Goal: Task Accomplishment & Management: Manage account settings

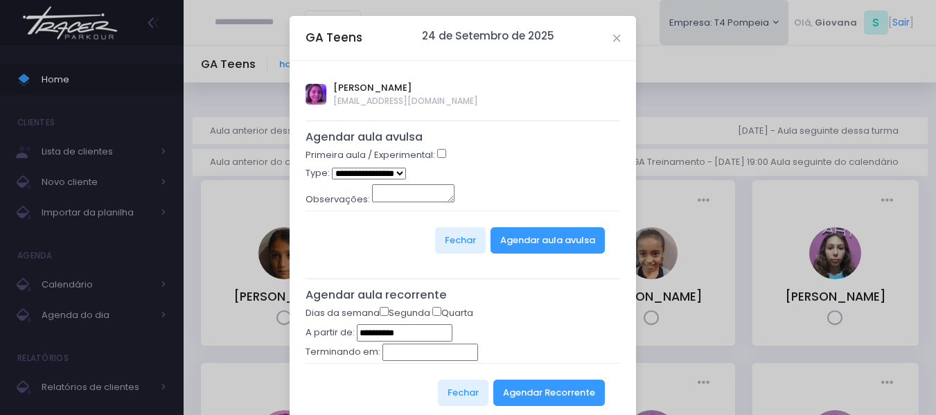
select select "*"
click at [613, 36] on icon "Close" at bounding box center [616, 38] width 7 height 10
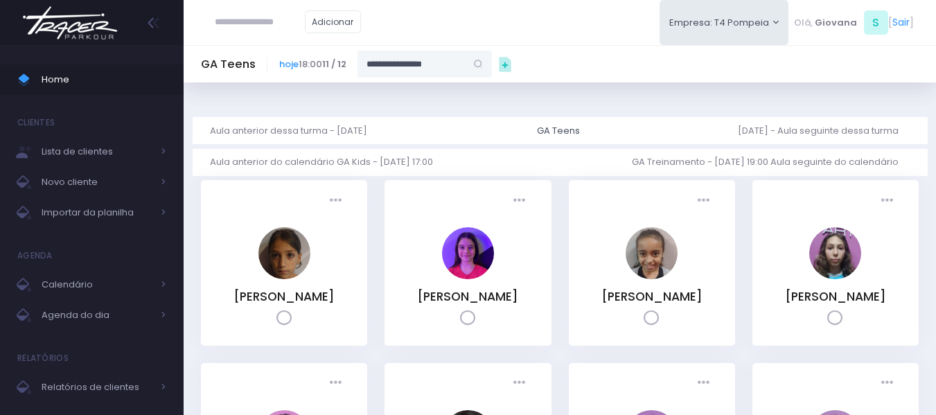
click at [461, 59] on input "**********" at bounding box center [411, 64] width 108 height 26
type input "**********"
click at [412, 92] on link "Heloisa Nivolone" at bounding box center [425, 89] width 80 height 14
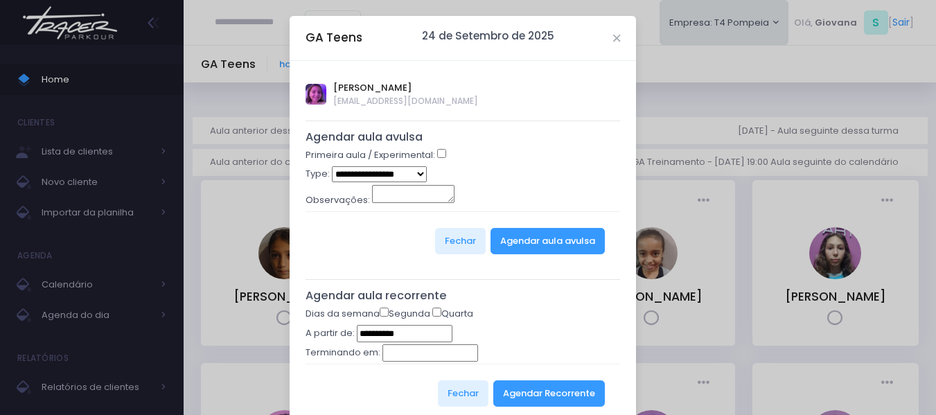
click at [409, 174] on select "**********" at bounding box center [379, 174] width 95 height 16
click at [332, 166] on select "**********" at bounding box center [379, 174] width 95 height 16
click at [529, 238] on button "Agendar aula avulsa" at bounding box center [547, 241] width 114 height 26
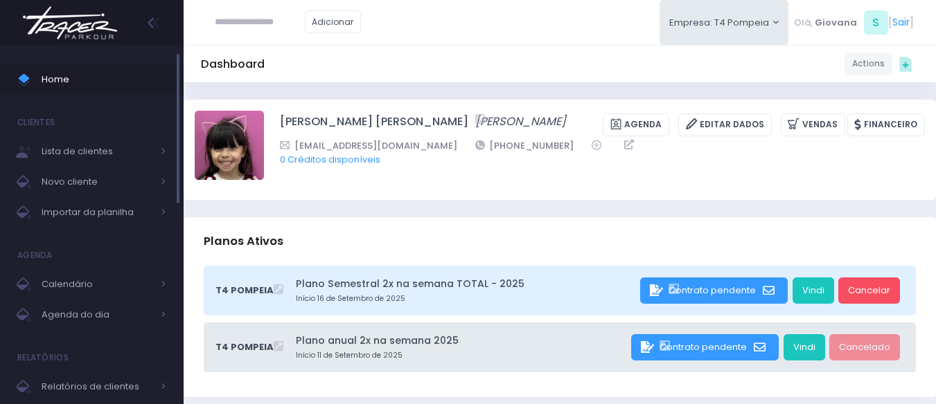
click at [80, 82] on span "Home" at bounding box center [104, 80] width 125 height 18
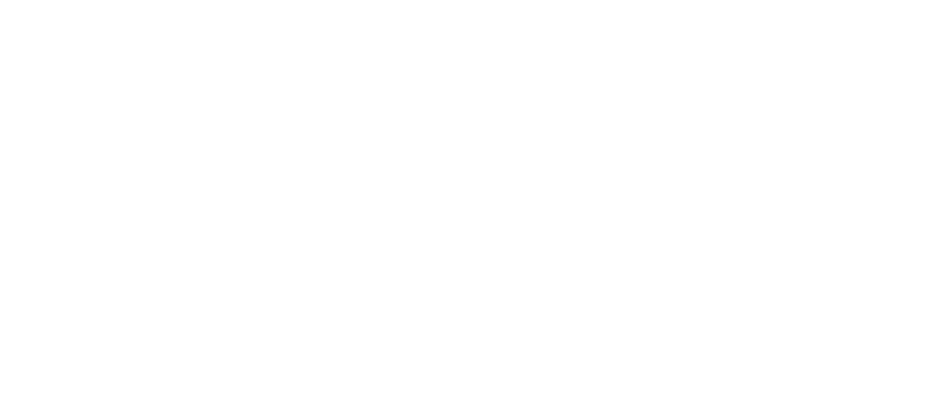
scroll to position [495, 0]
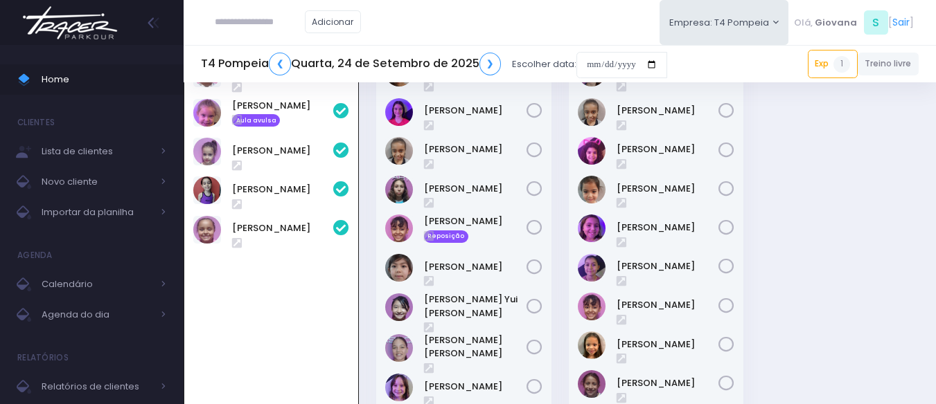
click at [773, 300] on div "09:00 GA Kids 0 1 / 6" at bounding box center [560, 67] width 770 height 925
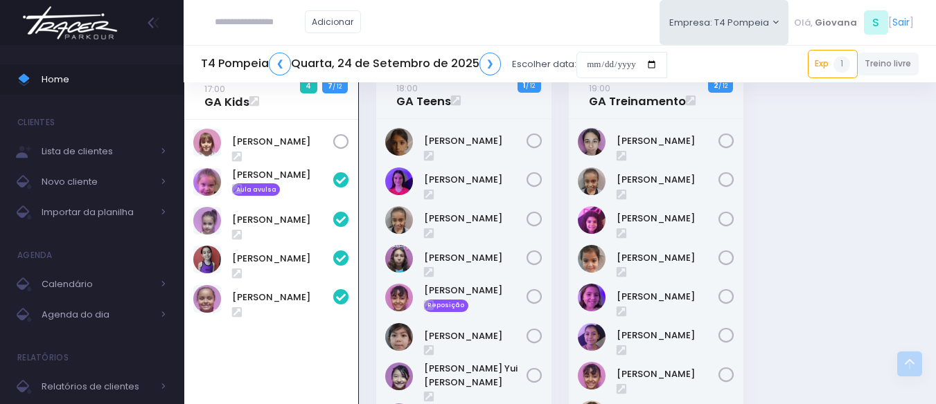
click at [237, 24] on input "text" at bounding box center [260, 22] width 90 height 26
type input "**********"
click input "submit" at bounding box center [0, 0] width 0 height 0
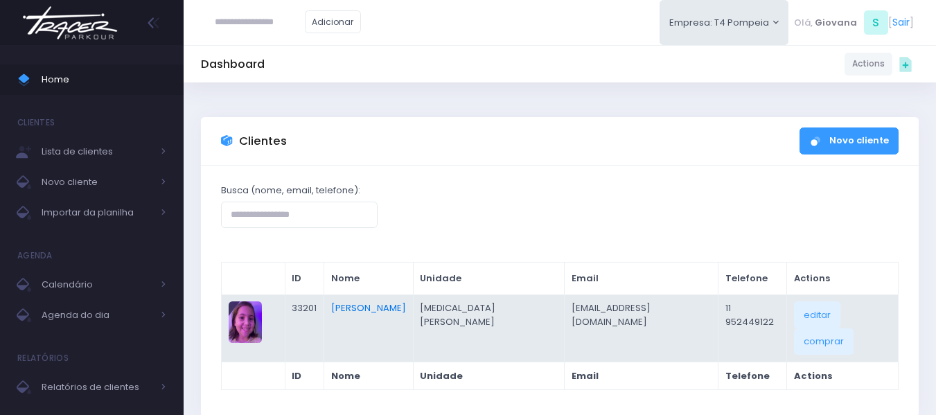
click at [371, 304] on link "[PERSON_NAME]" at bounding box center [368, 307] width 75 height 13
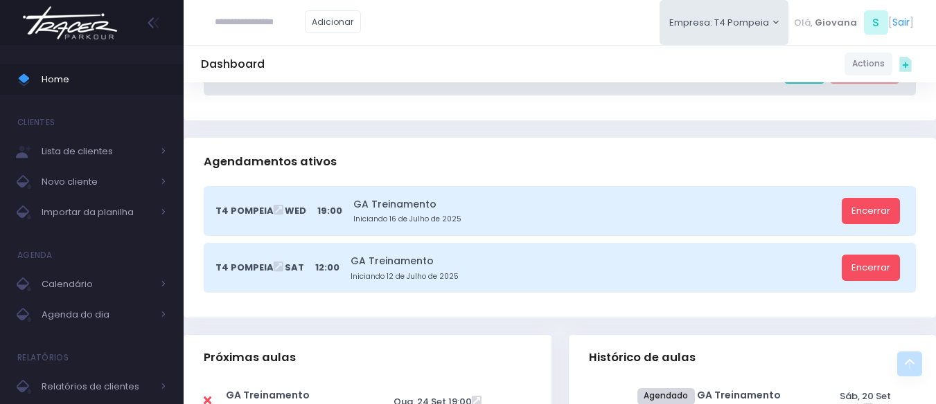
scroll to position [485, 0]
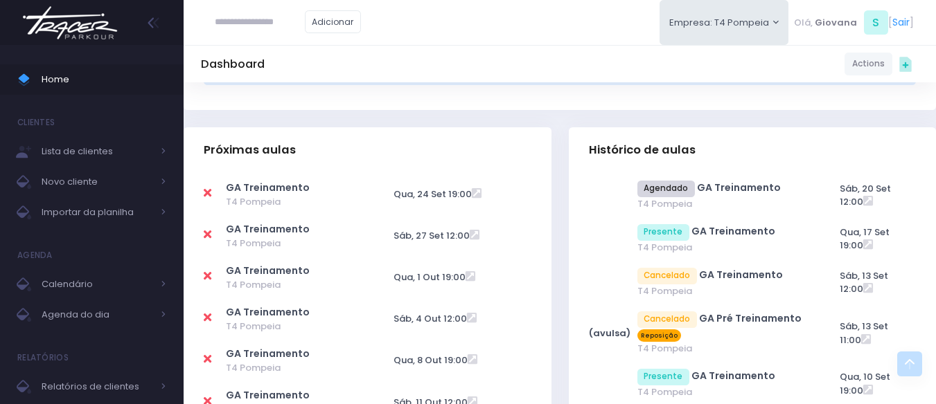
click at [210, 235] on icon at bounding box center [208, 234] width 8 height 11
type input "**********"
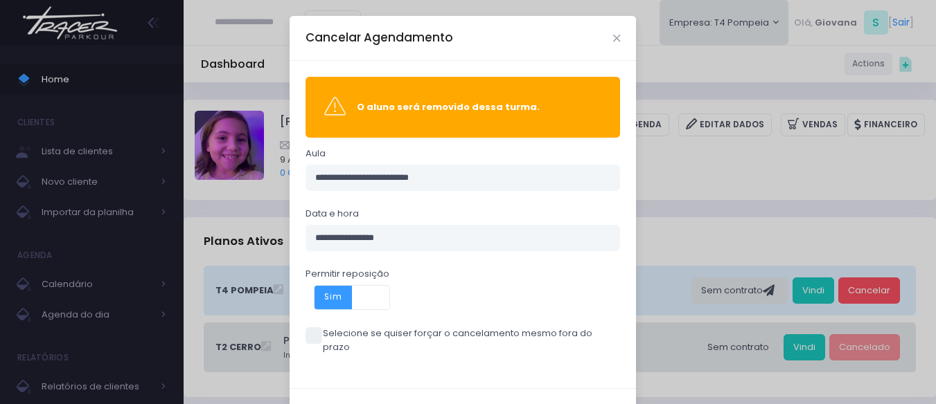
click at [315, 329] on span at bounding box center [313, 336] width 17 height 17
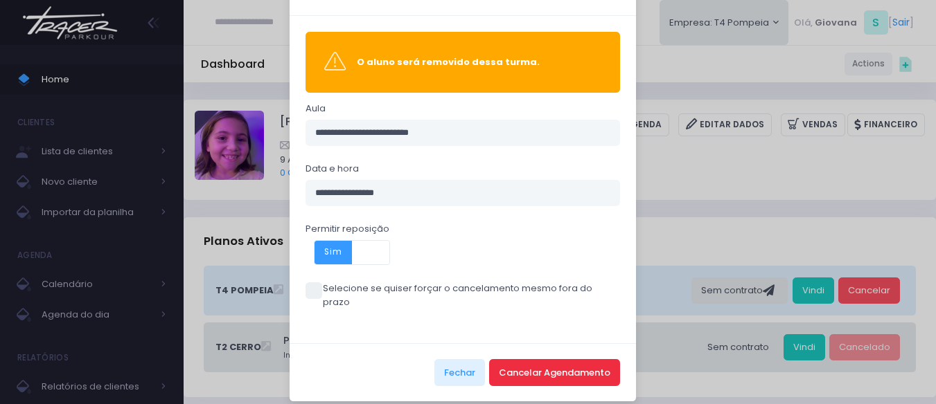
click at [546, 361] on button "Cancelar Agendamento" at bounding box center [554, 372] width 131 height 26
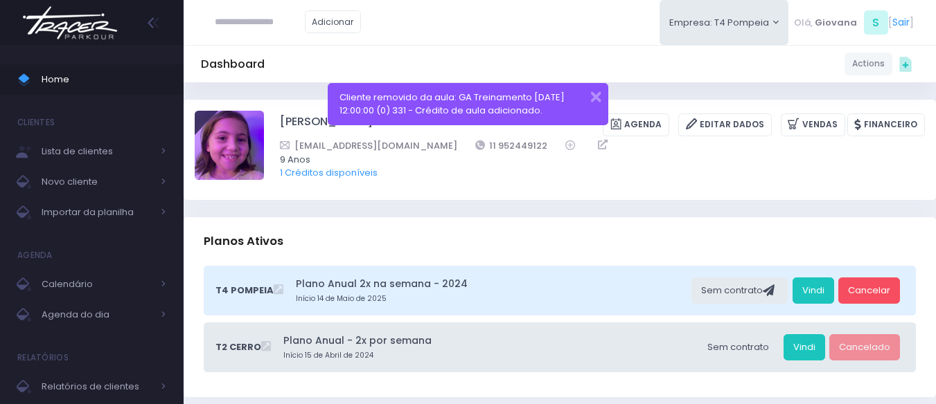
scroll to position [139, 0]
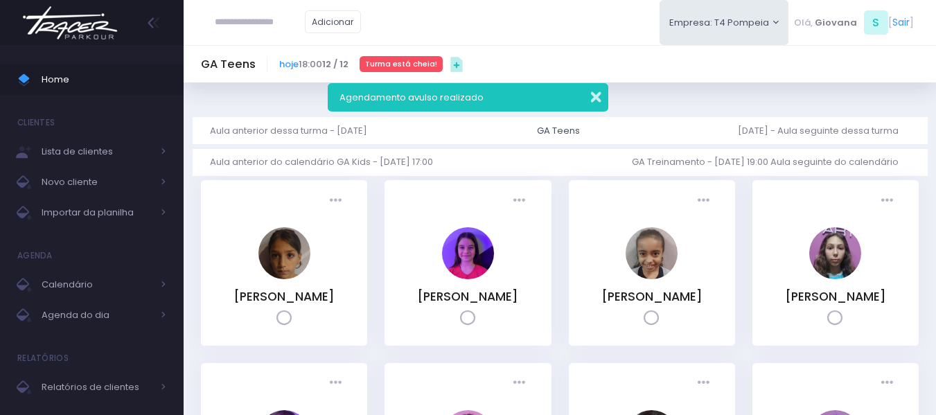
click at [598, 100] on button "button" at bounding box center [587, 95] width 28 height 16
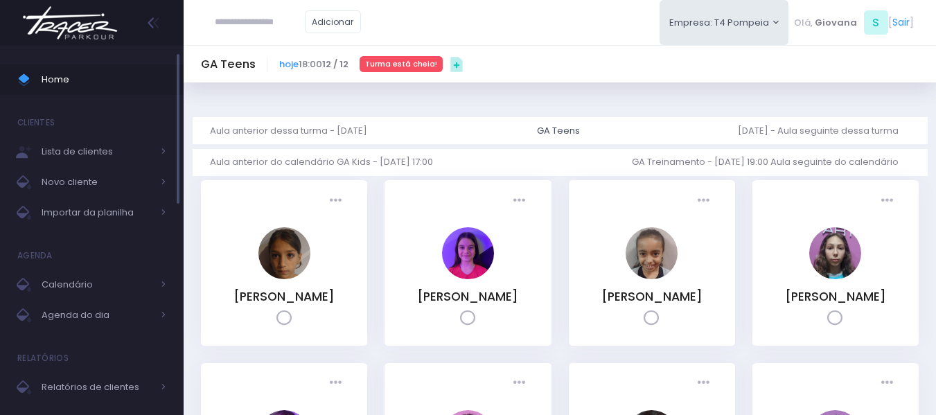
click at [81, 75] on span "Home" at bounding box center [104, 80] width 125 height 18
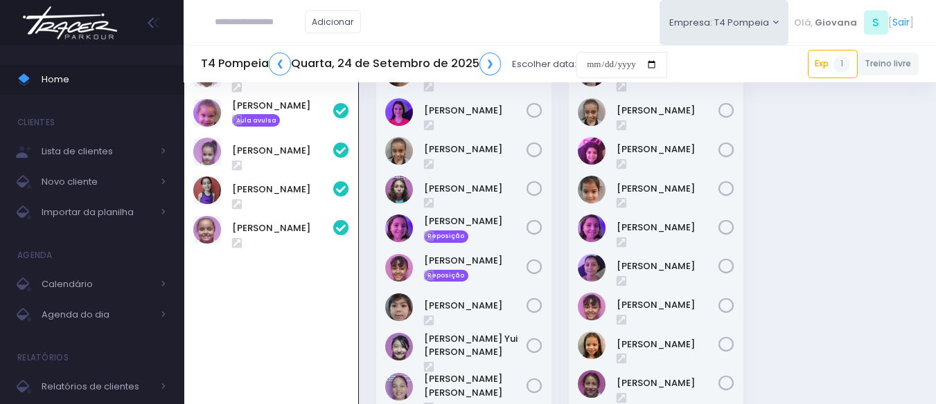
scroll to position [495, 0]
type input "**"
click at [268, 17] on input "**" at bounding box center [260, 22] width 90 height 26
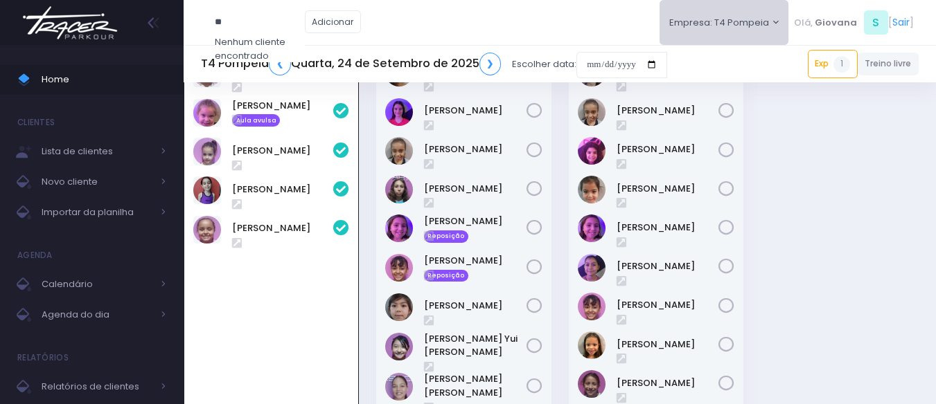
click at [705, 35] on button "Empresa: T4 Pompeia" at bounding box center [724, 22] width 130 height 45
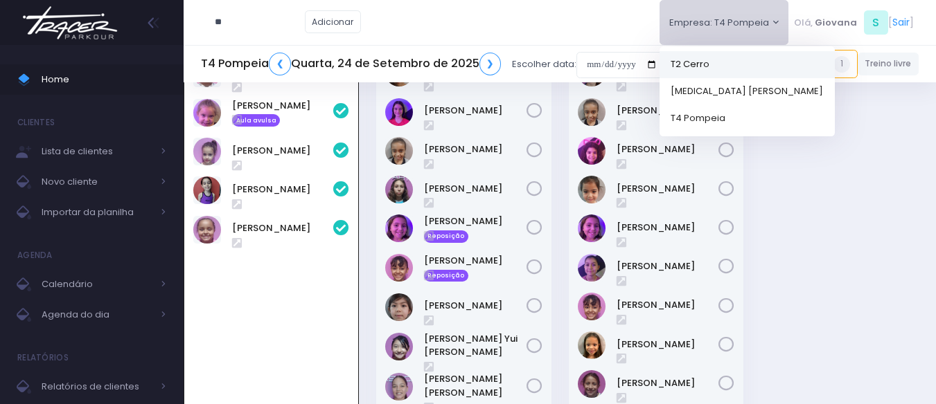
click at [718, 65] on link "T2 Cerro" at bounding box center [746, 64] width 175 height 27
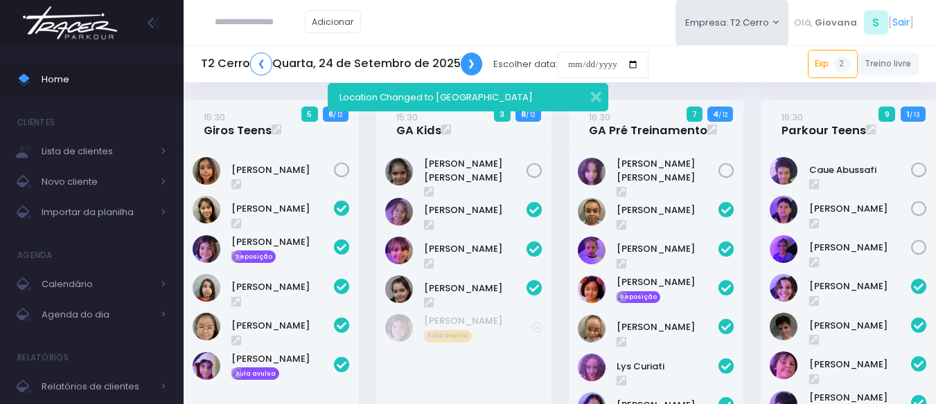
click at [471, 67] on link "❯" at bounding box center [472, 64] width 22 height 23
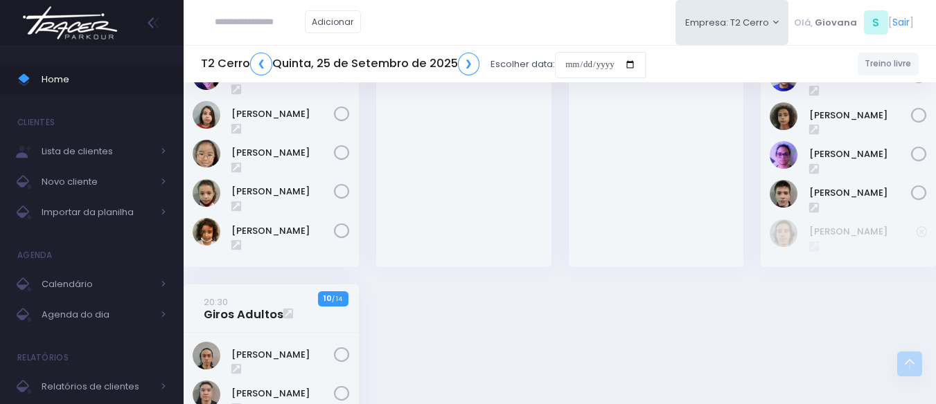
scroll to position [1732, 0]
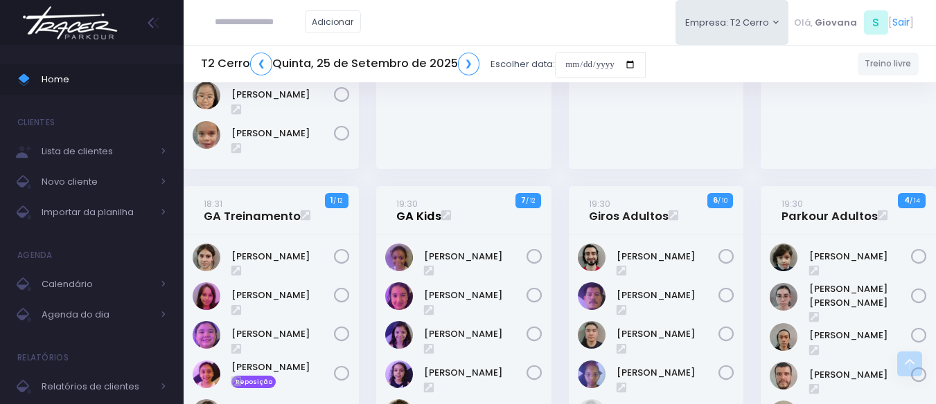
click at [414, 208] on link "19:30 GA Kids" at bounding box center [418, 211] width 45 height 28
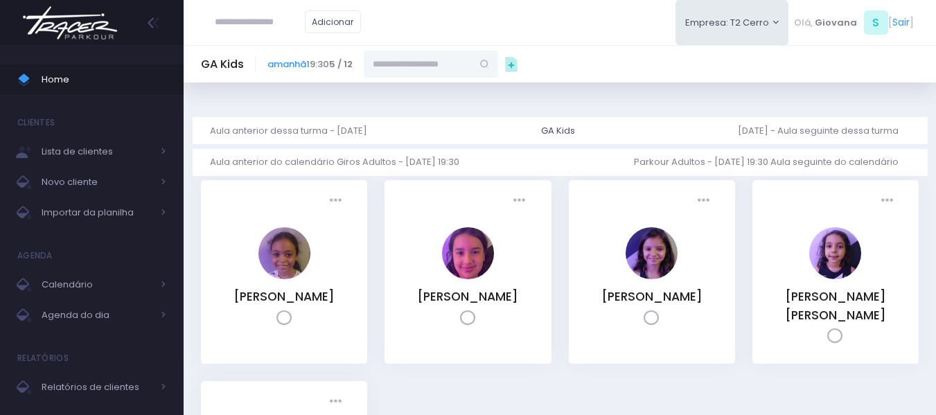
click at [434, 65] on input "text" at bounding box center [418, 64] width 108 height 26
click at [410, 62] on input "**********" at bounding box center [418, 64] width 108 height 26
click at [437, 94] on link "Isabella terra" at bounding box center [431, 89] width 80 height 14
type input "**********"
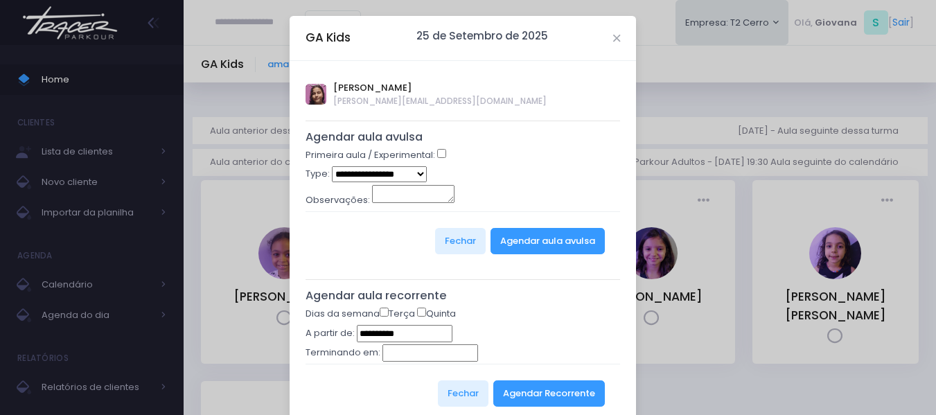
click at [376, 168] on select "**********" at bounding box center [379, 174] width 95 height 16
select select "*"
click at [332, 166] on select "**********" at bounding box center [379, 174] width 95 height 16
click at [553, 239] on button "Agendar aula avulsa" at bounding box center [547, 241] width 114 height 26
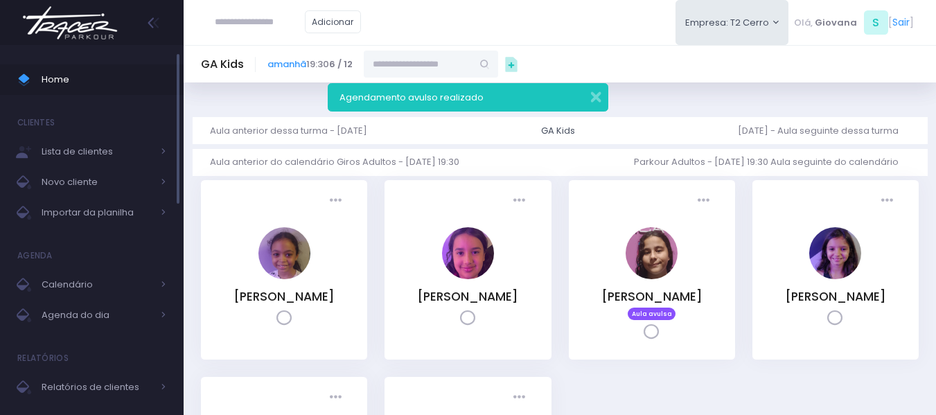
click at [50, 91] on link "Home" at bounding box center [92, 79] width 184 height 30
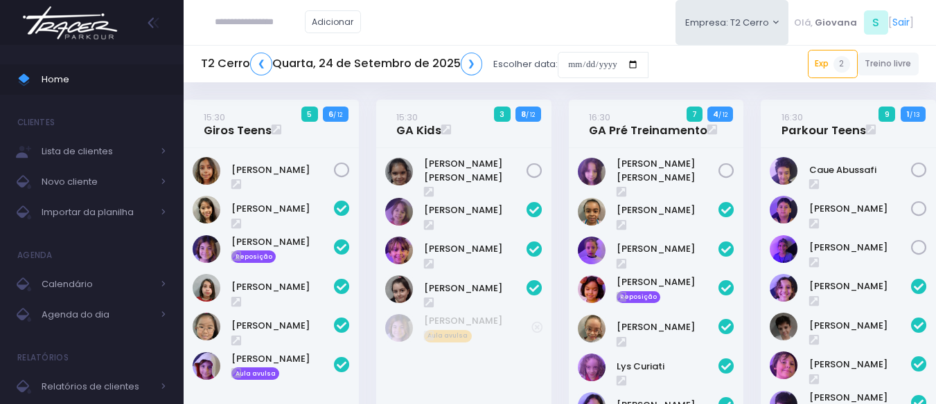
scroll to position [1126, 0]
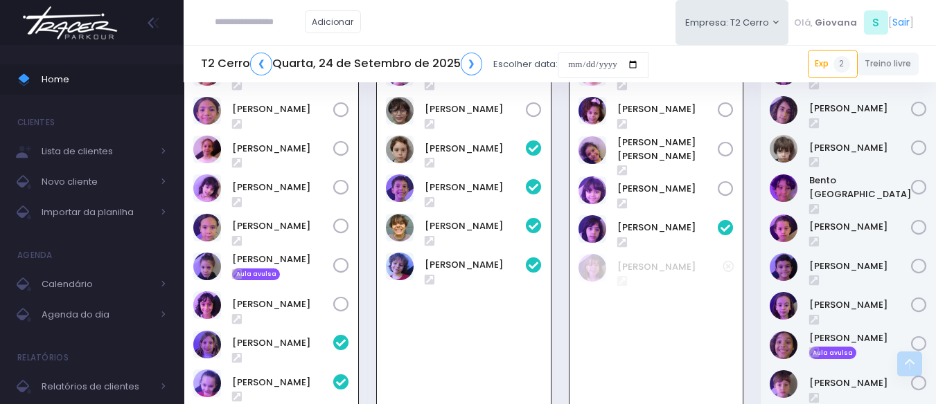
click at [551, 226] on div "18:30 Parkour Kids 4 6 / 12" at bounding box center [463, 296] width 193 height 592
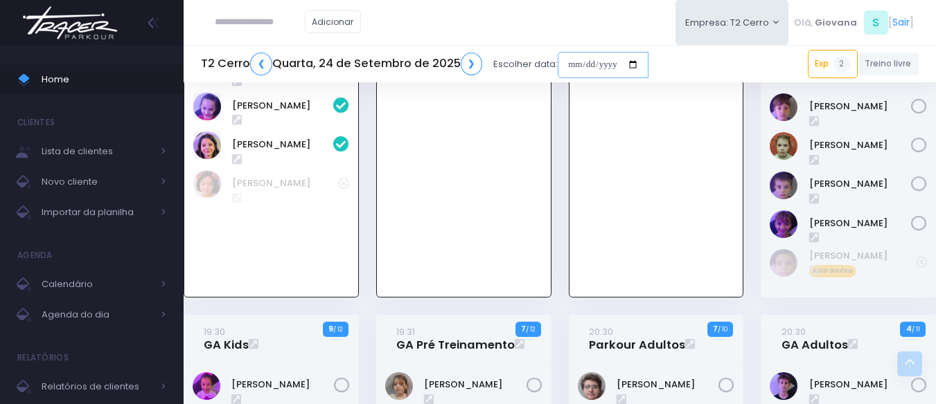
click at [625, 56] on input "date" at bounding box center [603, 65] width 91 height 26
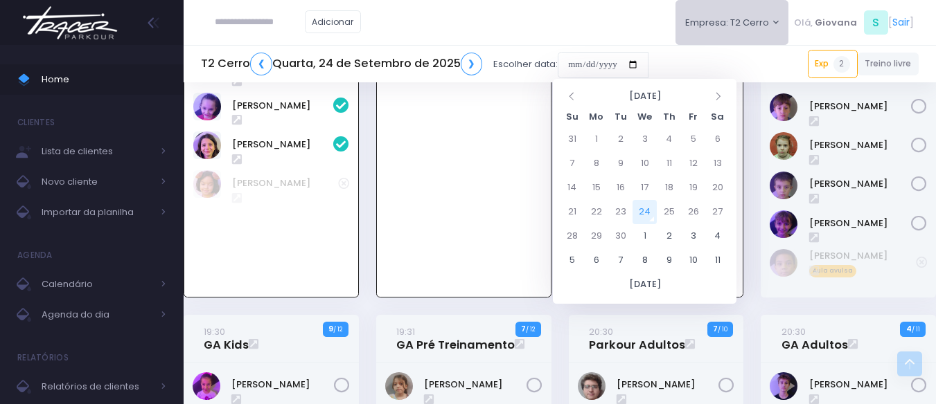
click at [737, 20] on button "Empresa: T2 Cerro" at bounding box center [732, 22] width 114 height 45
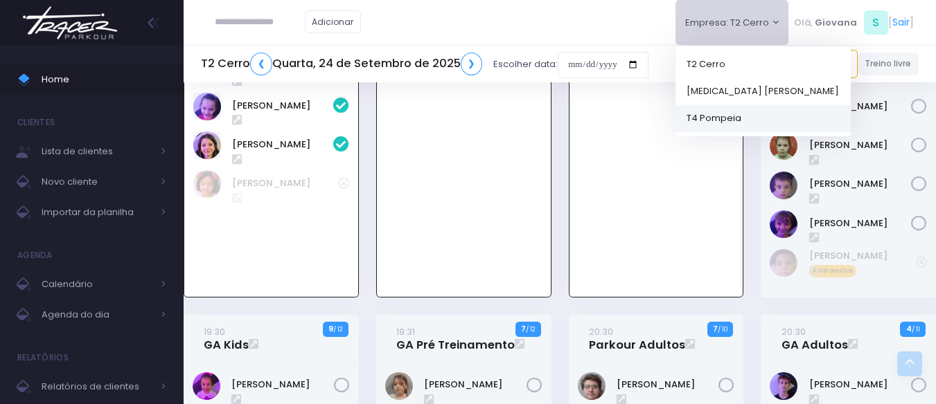
click at [723, 119] on link "T4 Pompeia" at bounding box center [762, 118] width 175 height 27
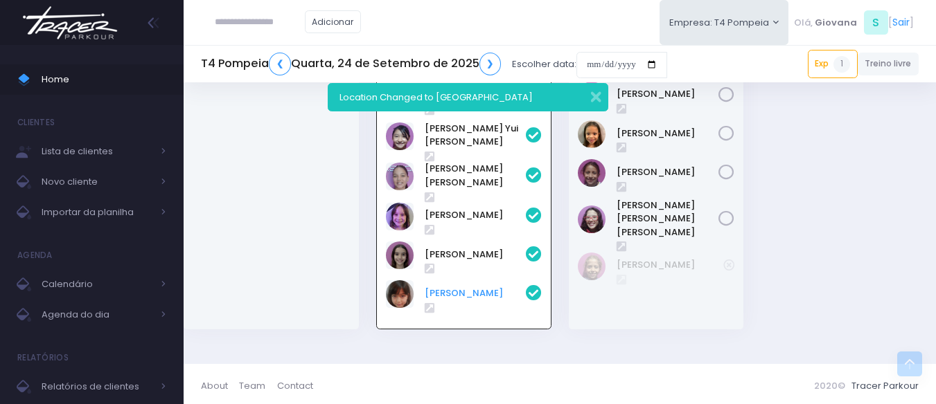
scroll to position [429, 0]
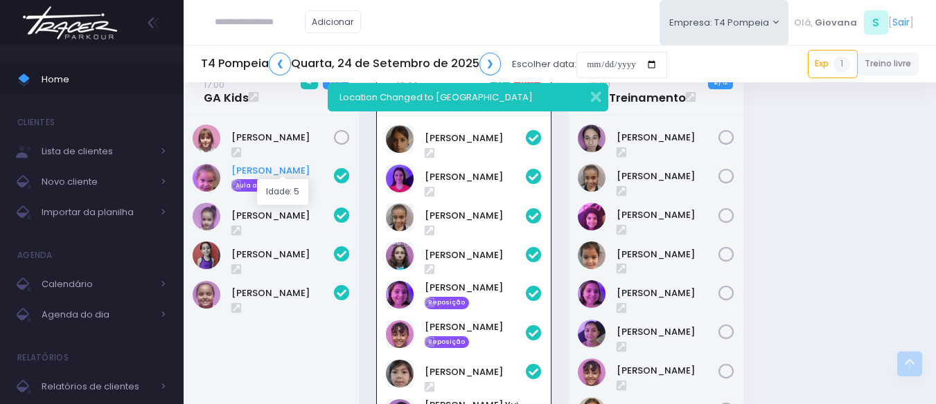
click at [250, 174] on link "[PERSON_NAME]" at bounding box center [282, 171] width 103 height 14
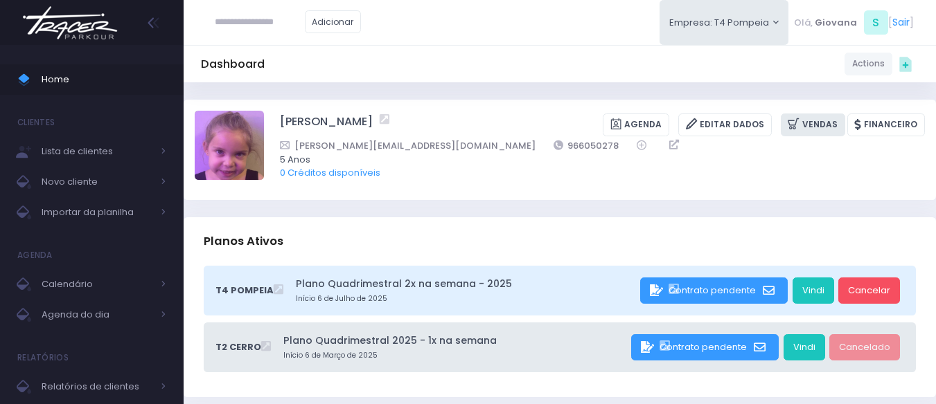
click at [802, 120] on icon at bounding box center [795, 124] width 15 height 16
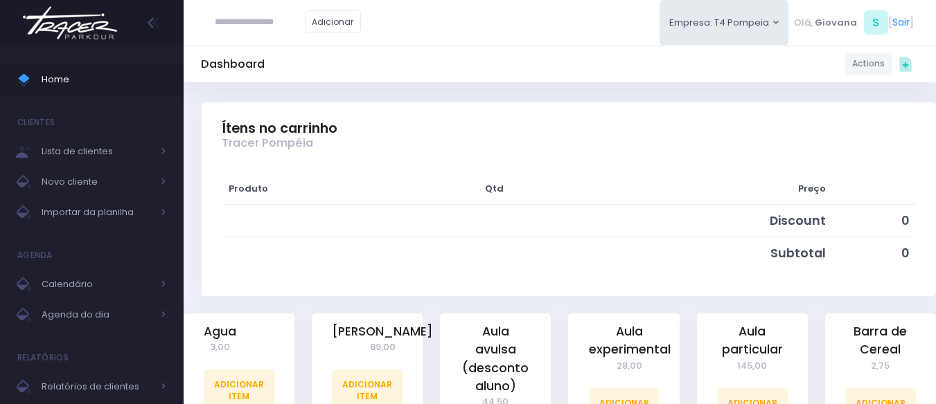
scroll to position [346, 0]
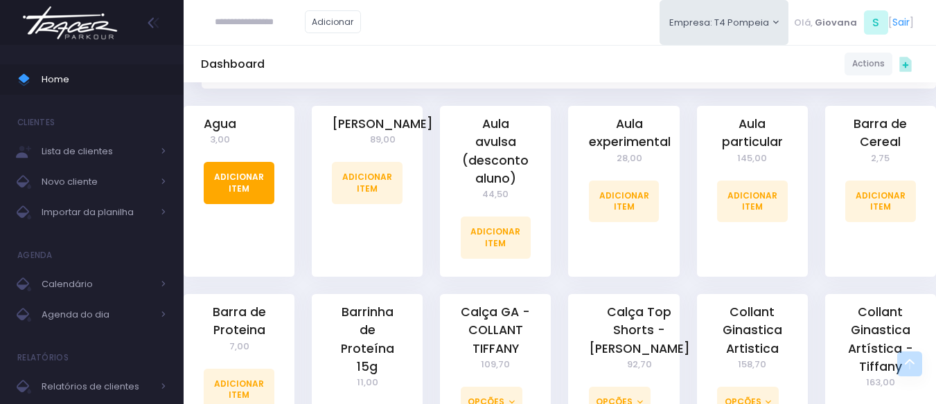
click at [266, 186] on link "Adicionar Item" at bounding box center [239, 183] width 71 height 42
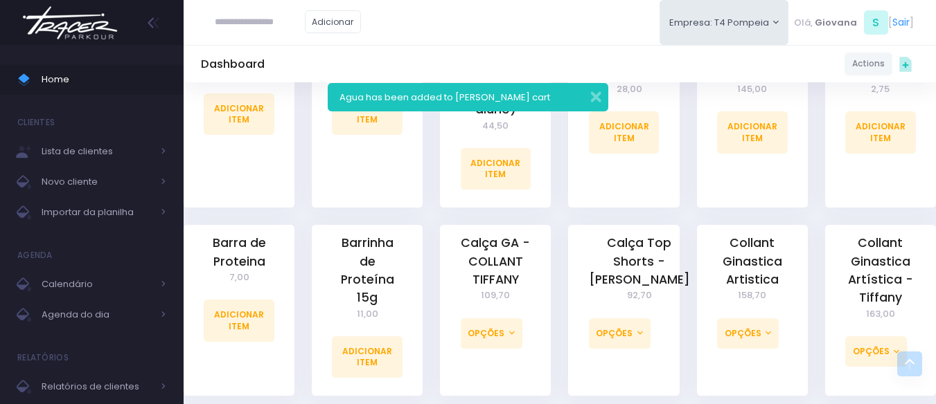
scroll to position [623, 0]
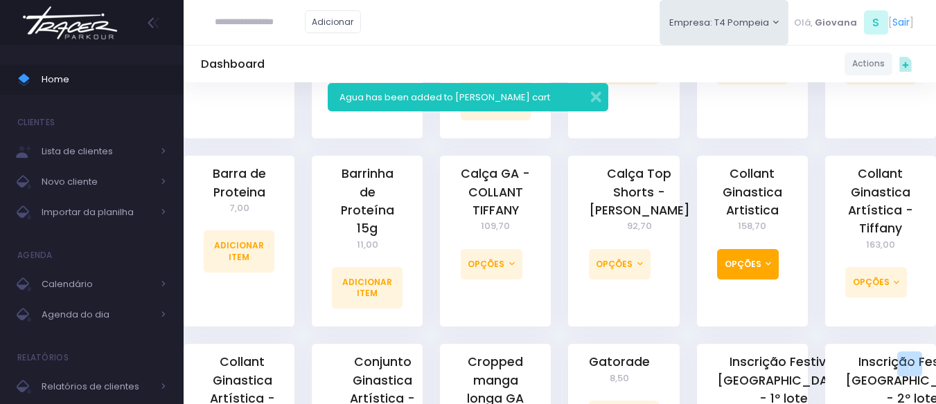
click at [763, 273] on button "Opções" at bounding box center [748, 264] width 62 height 30
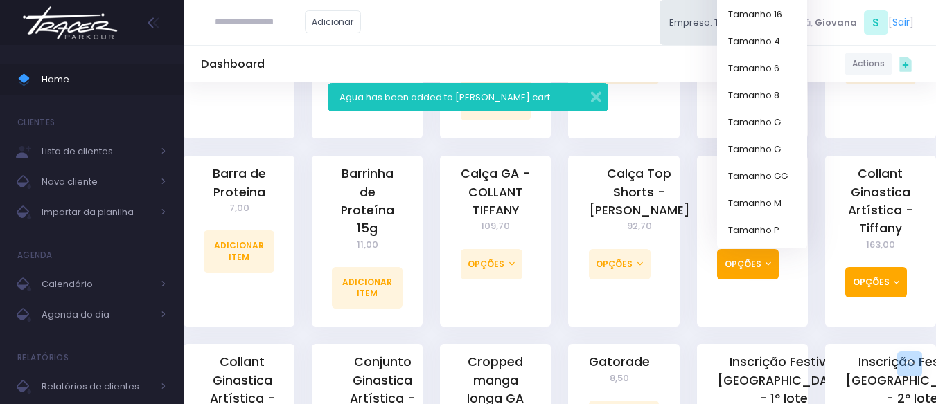
click at [879, 283] on button "Opções" at bounding box center [876, 282] width 62 height 30
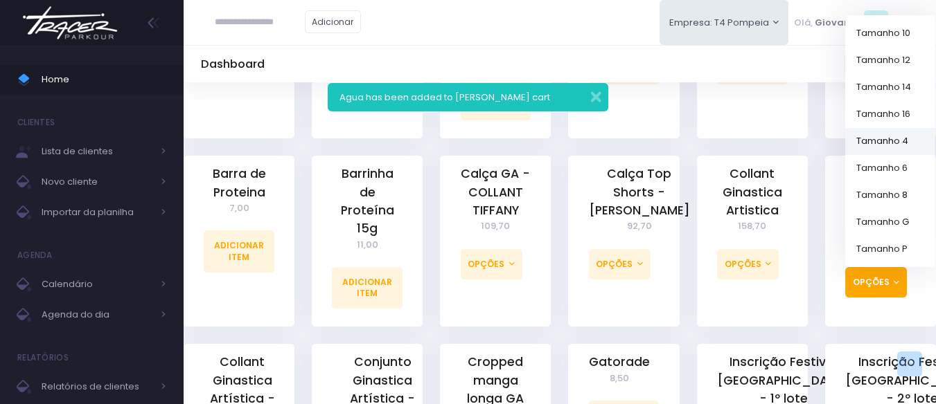
click at [911, 145] on link "Tamanho 4" at bounding box center [890, 140] width 90 height 27
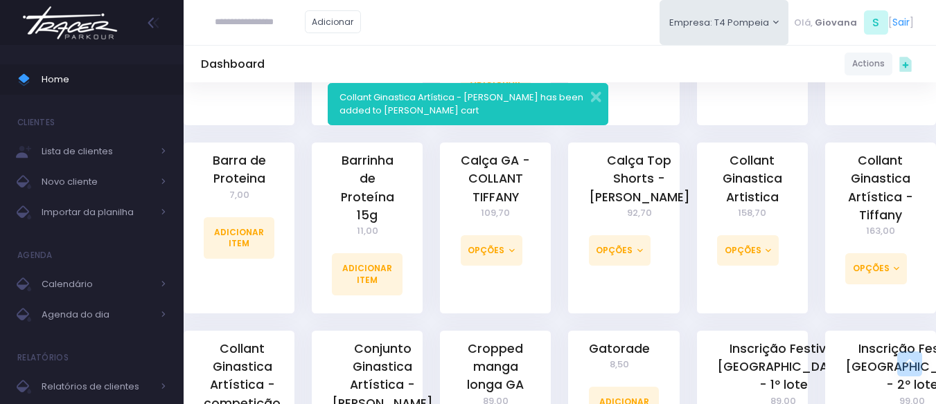
scroll to position [970, 0]
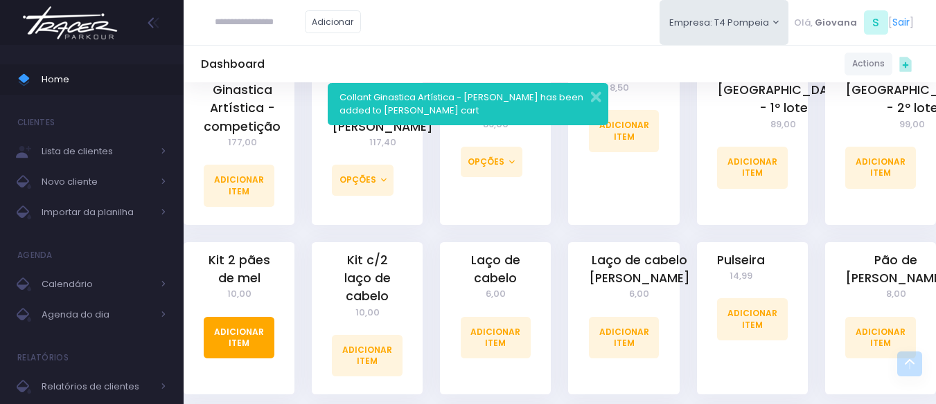
click at [251, 332] on link "Adicionar Item" at bounding box center [239, 338] width 71 height 42
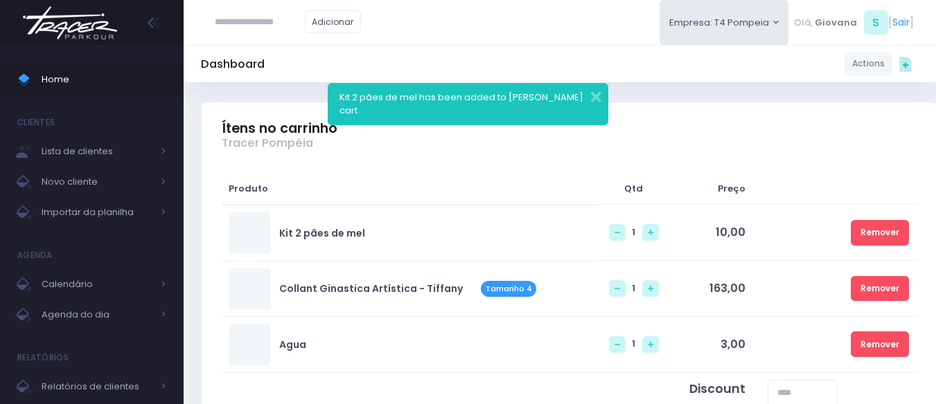
scroll to position [208, 0]
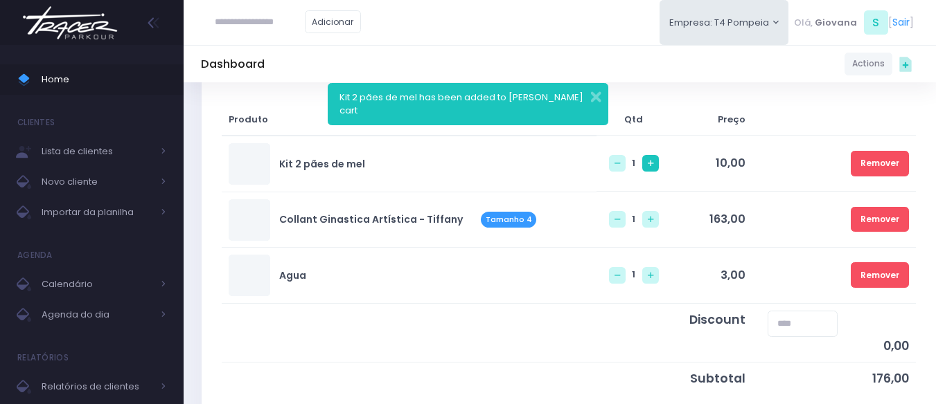
click at [642, 168] on link at bounding box center [650, 163] width 17 height 17
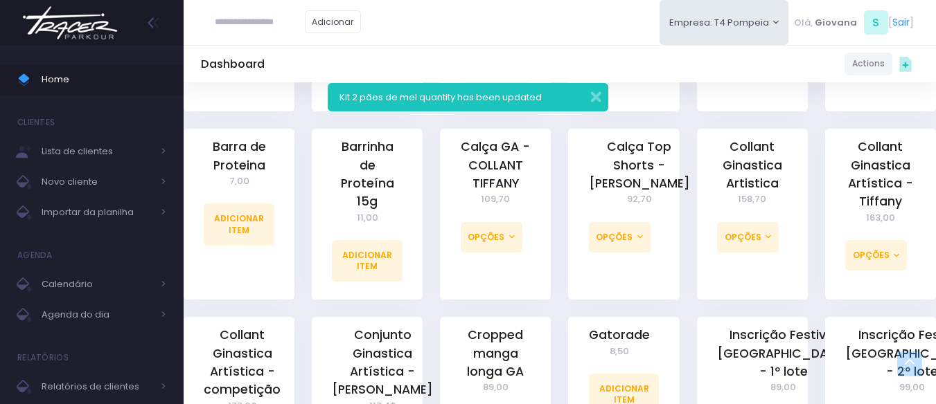
scroll to position [900, 0]
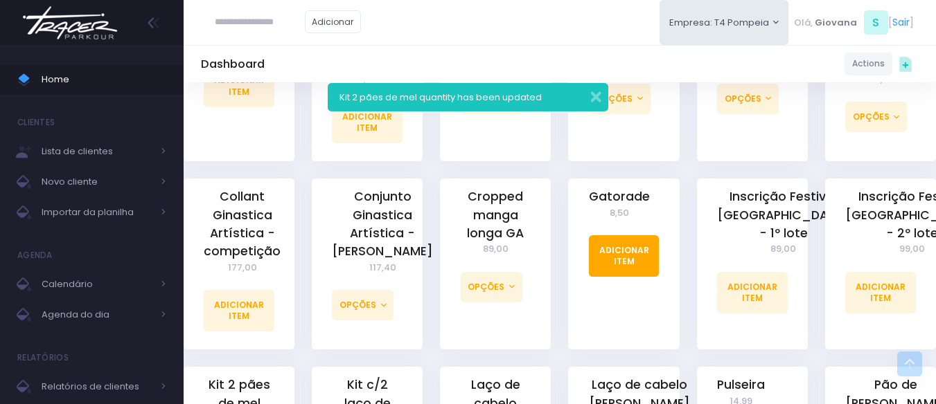
click at [639, 258] on link "Adicionar Item" at bounding box center [624, 256] width 71 height 42
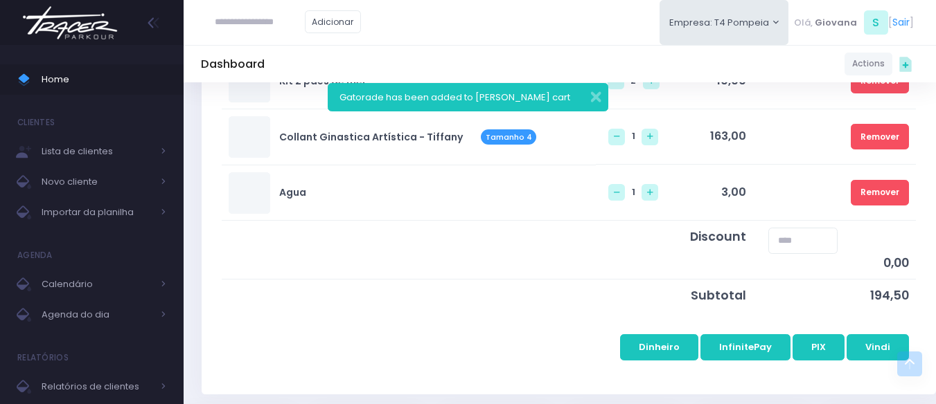
scroll to position [208, 0]
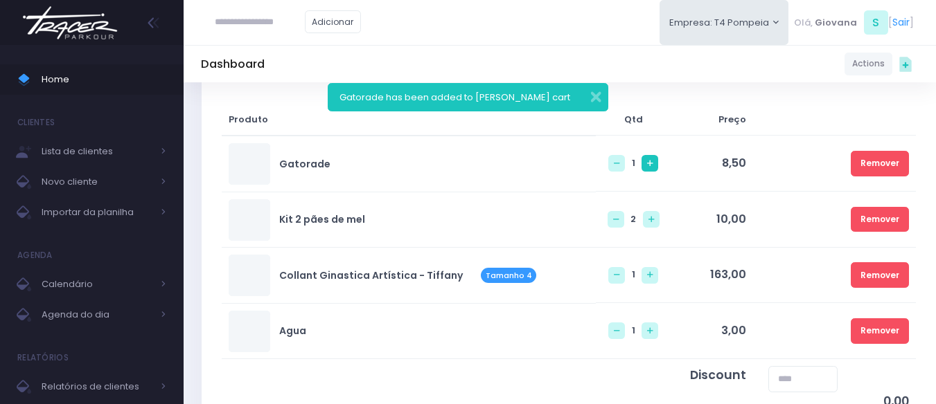
click at [647, 162] on icon at bounding box center [650, 164] width 6 height 6
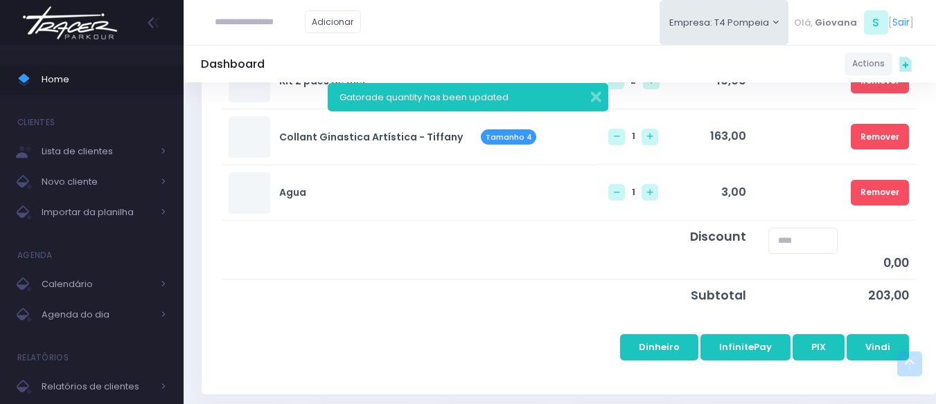
scroll to position [416, 0]
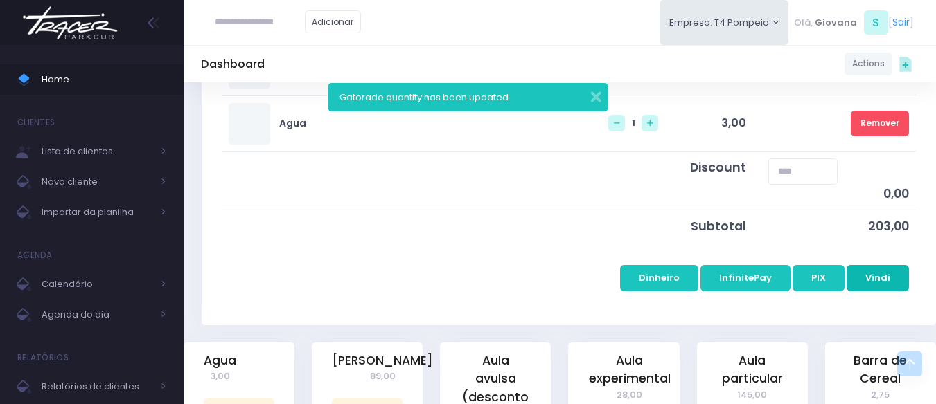
click at [868, 285] on button "Vindi" at bounding box center [877, 278] width 62 height 26
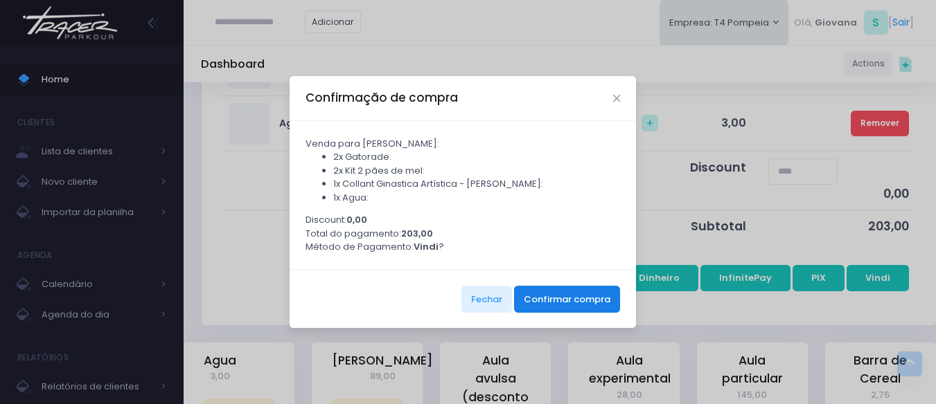
click at [589, 305] on button "Confirmar compra" at bounding box center [567, 299] width 106 height 26
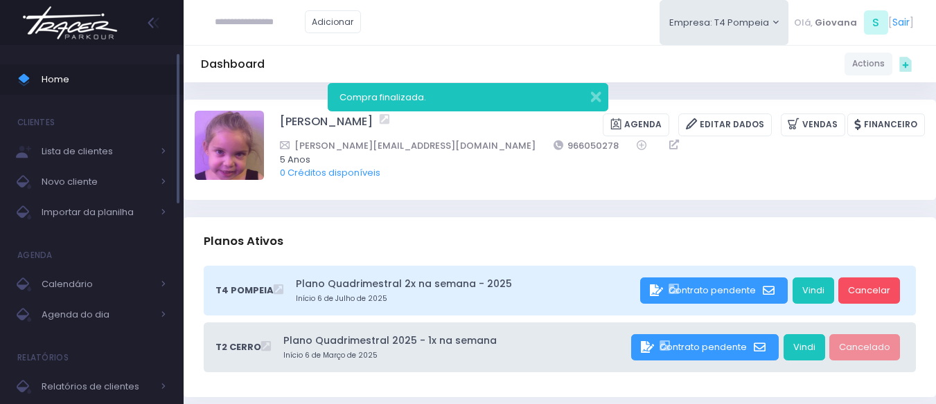
click at [99, 67] on link "Home" at bounding box center [92, 79] width 184 height 30
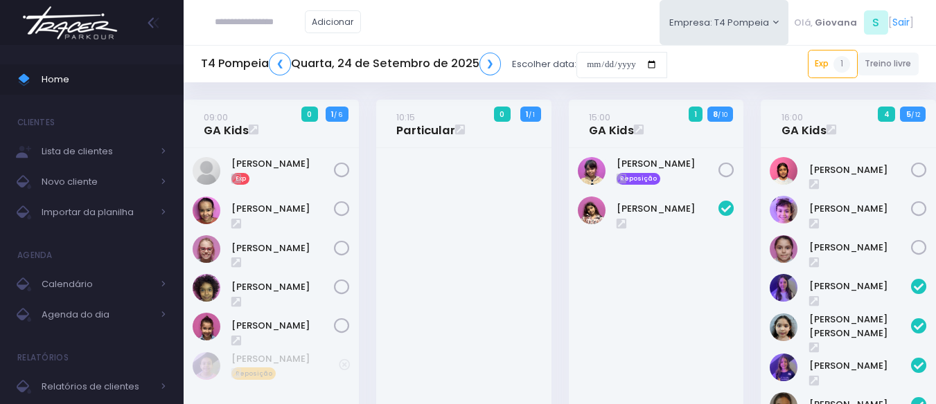
scroll to position [495, 0]
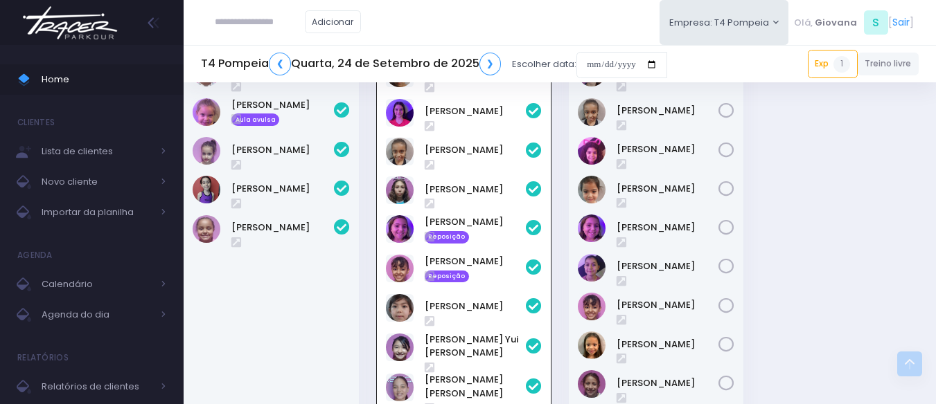
drag, startPoint x: 288, startPoint y: 41, endPoint x: 272, endPoint y: 20, distance: 26.2
click at [285, 40] on div "Adicionar" at bounding box center [288, 22] width 174 height 44
click at [272, 18] on input "text" at bounding box center [260, 22] width 90 height 26
type input "**********"
click input "submit" at bounding box center [0, 0] width 0 height 0
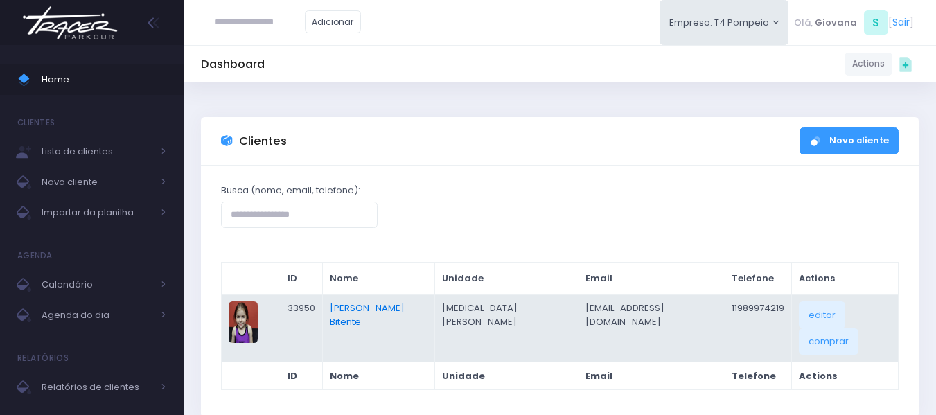
click at [404, 310] on link "[PERSON_NAME] Bitente" at bounding box center [367, 314] width 75 height 27
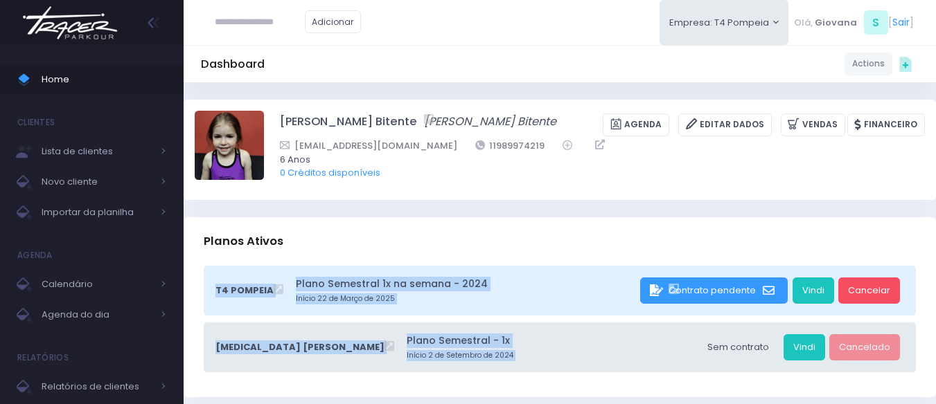
drag, startPoint x: 880, startPoint y: 310, endPoint x: 876, endPoint y: 318, distance: 9.3
click at [880, 319] on div "Planos Ativos T4 [GEOGRAPHIC_DATA] Plano Semestral 1x na semana - 2024 Início 2…" at bounding box center [560, 307] width 752 height 180
click at [866, 300] on link "Cancelar" at bounding box center [869, 291] width 62 height 26
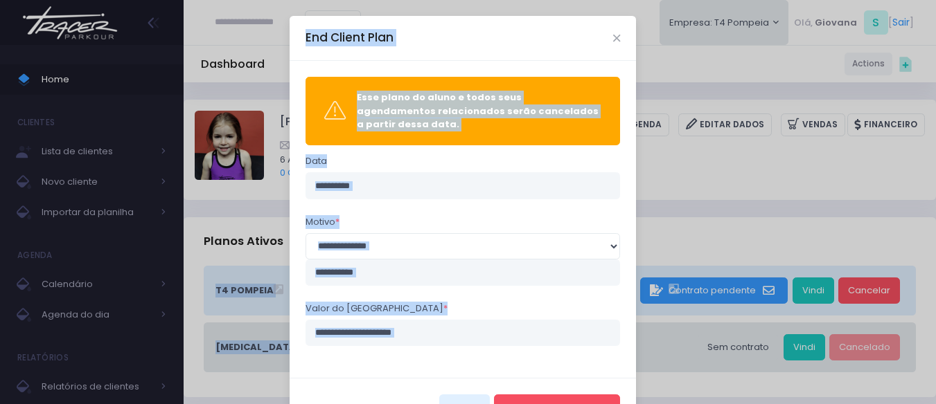
click at [404, 260] on input "text" at bounding box center [462, 273] width 315 height 26
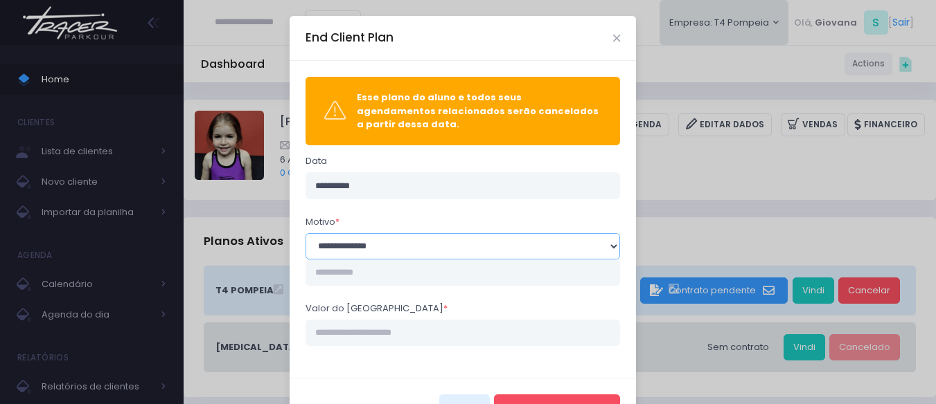
click at [394, 243] on select "**********" at bounding box center [462, 246] width 315 height 26
select select "**"
click at [305, 233] on select "**********" at bounding box center [462, 246] width 315 height 26
drag, startPoint x: 393, startPoint y: 319, endPoint x: 380, endPoint y: 312, distance: 14.3
click at [395, 320] on input "Valor do estorno *" at bounding box center [462, 333] width 315 height 26
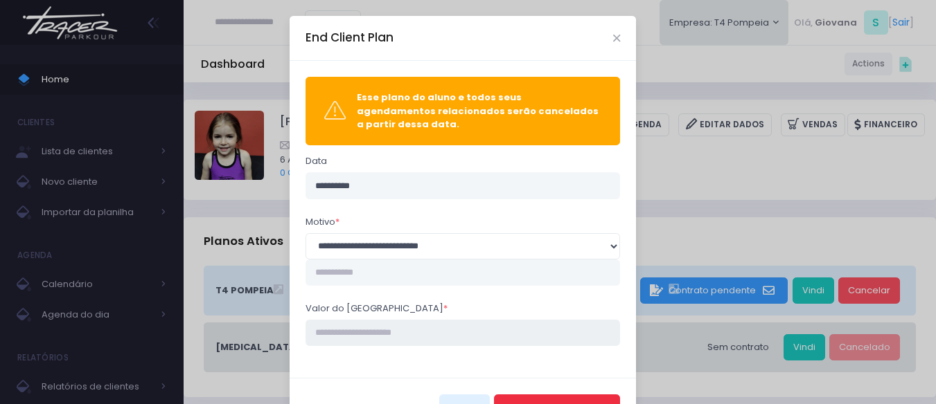
type input "****"
click at [558, 395] on button "Encerrar Agendamento" at bounding box center [557, 408] width 126 height 26
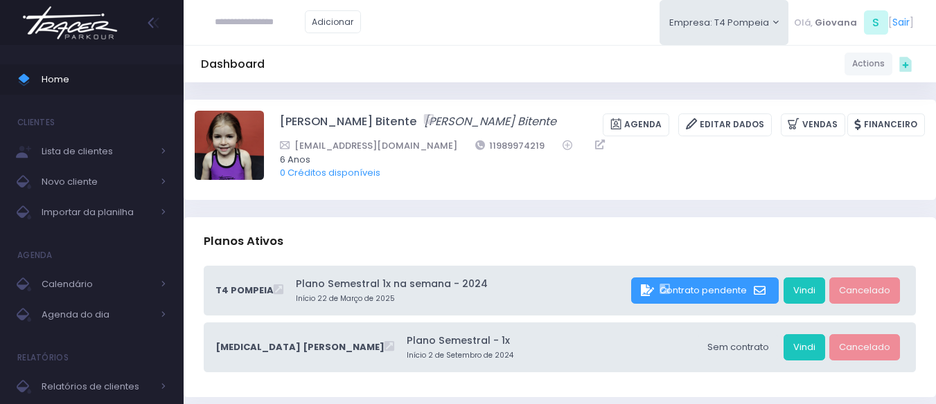
click at [454, 233] on div "Planos Ativos" at bounding box center [560, 241] width 752 height 48
click at [101, 79] on span "Home" at bounding box center [104, 80] width 125 height 18
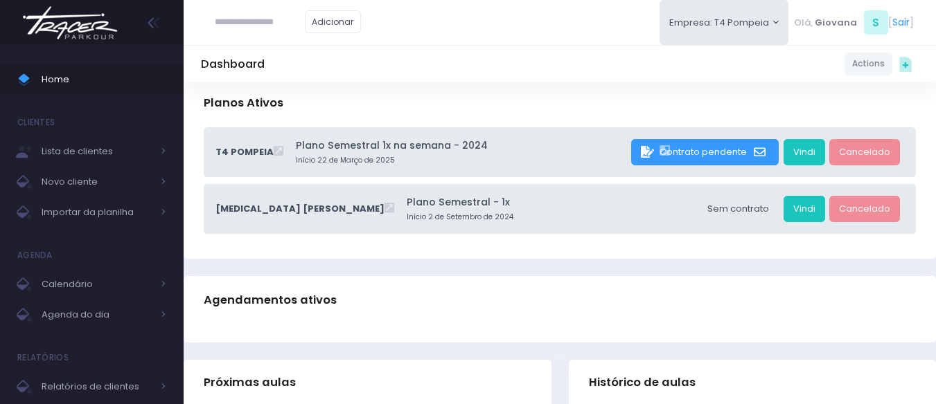
scroll to position [277, 0]
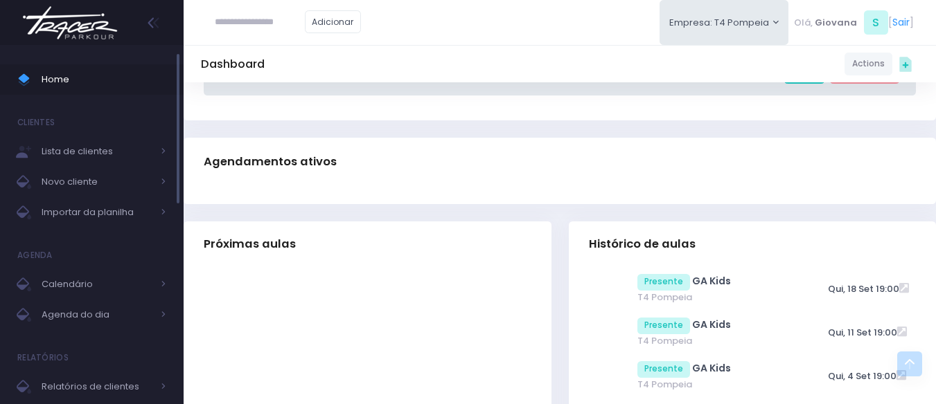
click at [91, 78] on span "Home" at bounding box center [104, 80] width 125 height 18
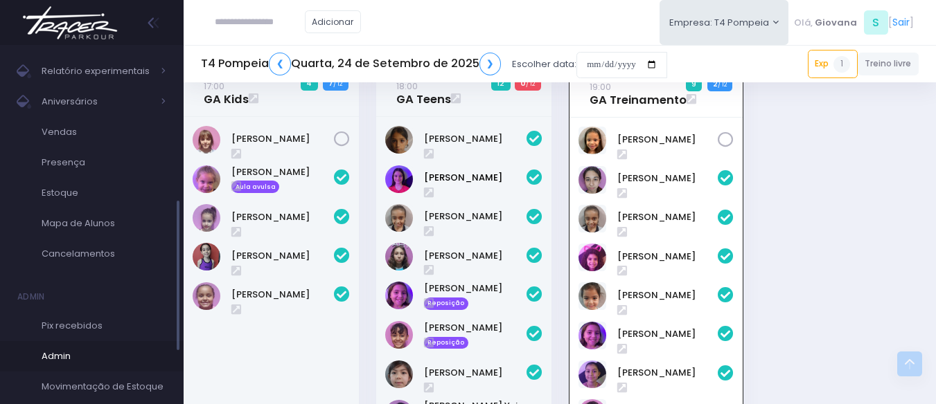
scroll to position [475, 0]
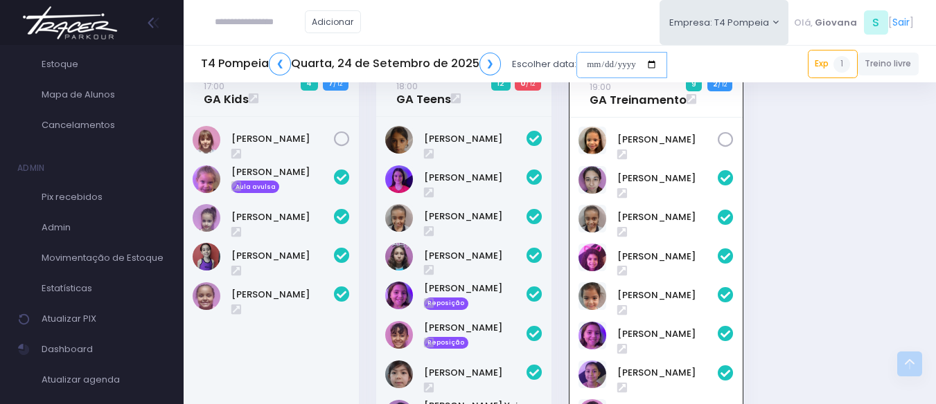
click at [616, 60] on input "date" at bounding box center [621, 65] width 91 height 26
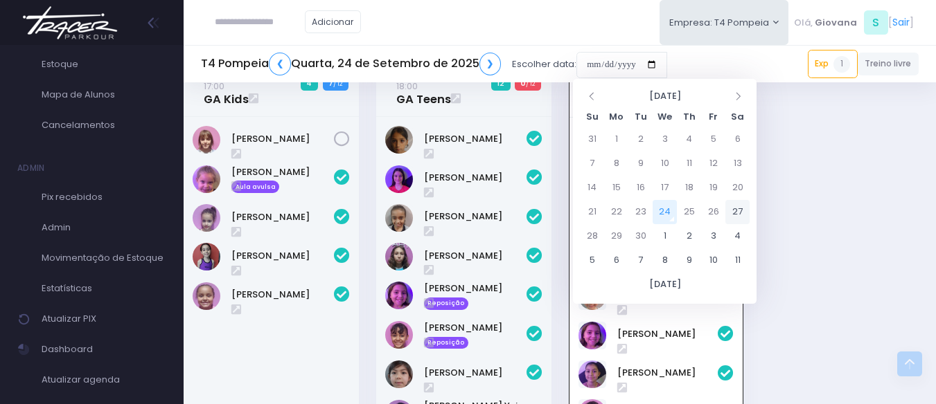
click at [738, 211] on td "27" at bounding box center [737, 212] width 24 height 24
type input "**********"
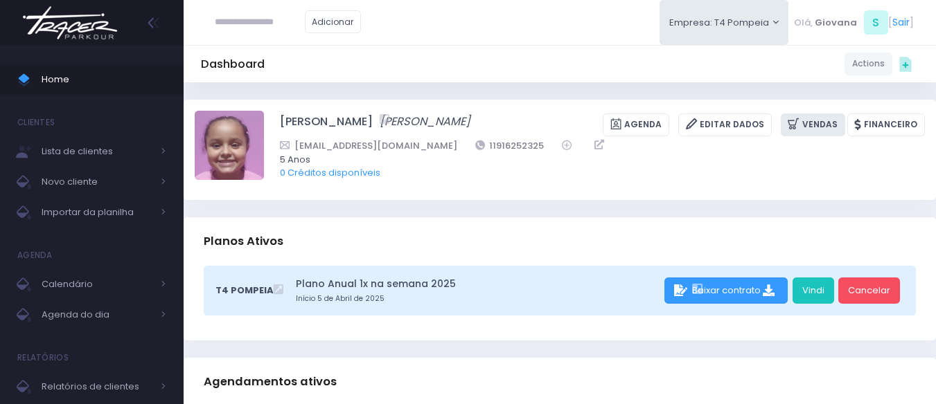
click at [781, 136] on link "Vendas" at bounding box center [813, 125] width 64 height 23
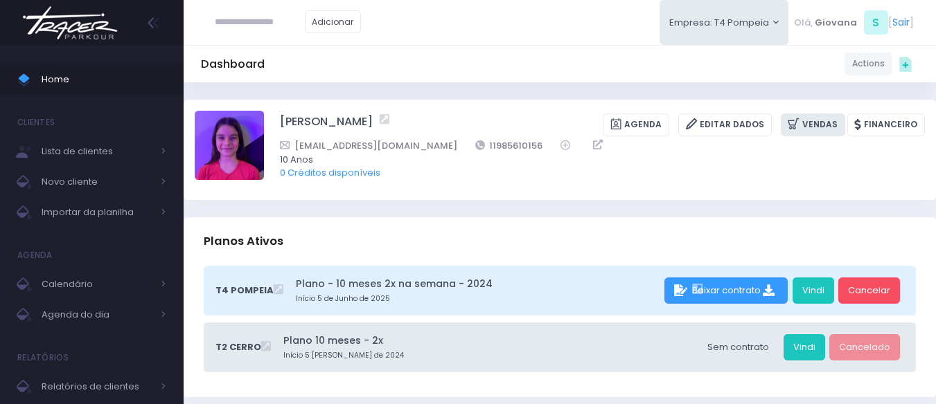
click at [810, 125] on link "Vendas" at bounding box center [813, 125] width 64 height 23
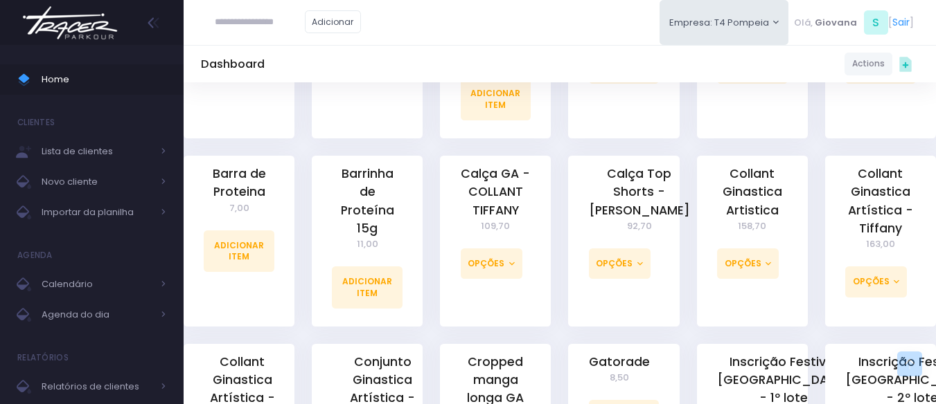
scroll to position [762, 0]
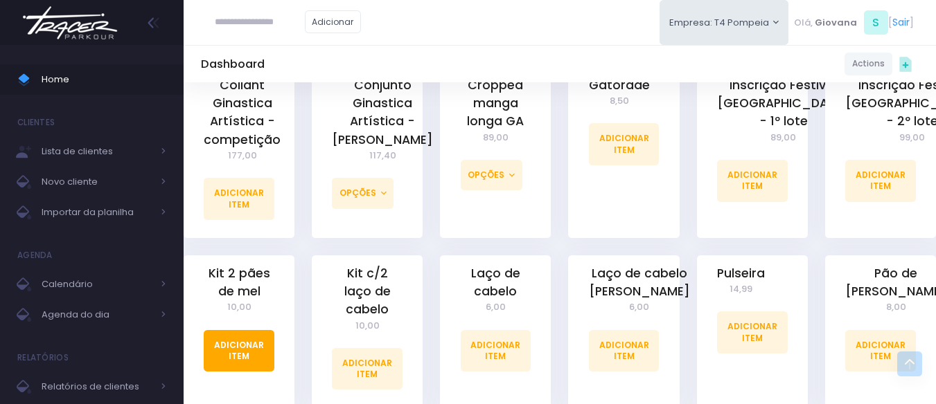
click at [246, 341] on link "Adicionar Item" at bounding box center [239, 351] width 71 height 42
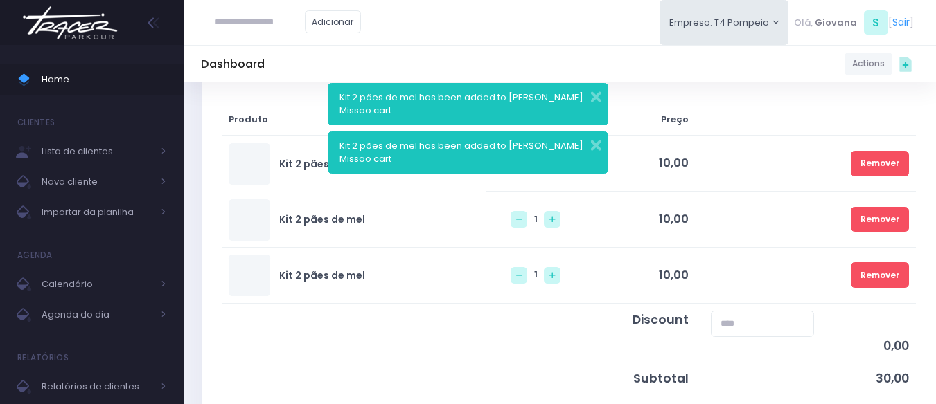
scroll to position [277, 0]
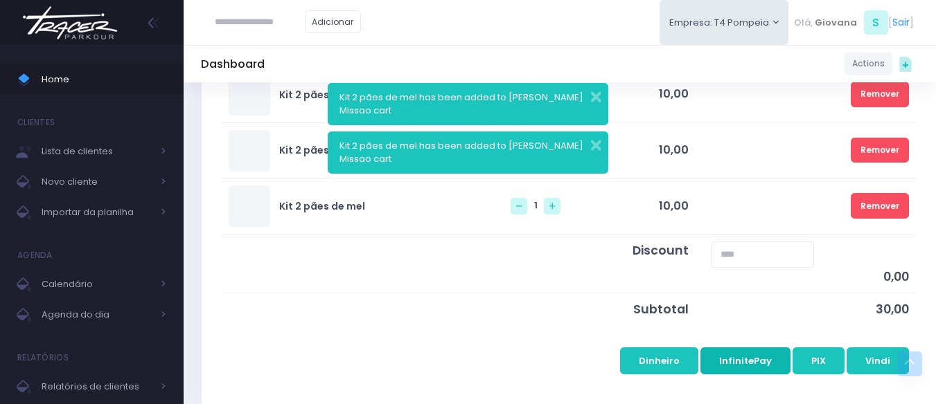
click at [769, 372] on button "InfinitePay" at bounding box center [745, 361] width 90 height 26
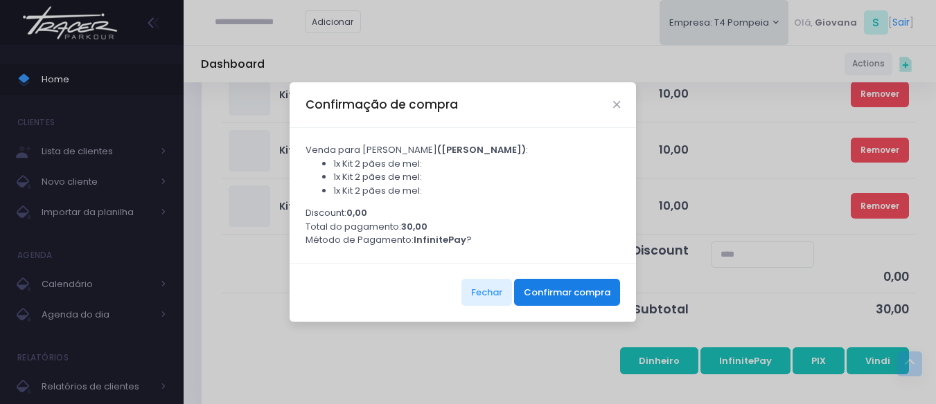
click at [556, 303] on button "Confirmar compra" at bounding box center [567, 292] width 106 height 26
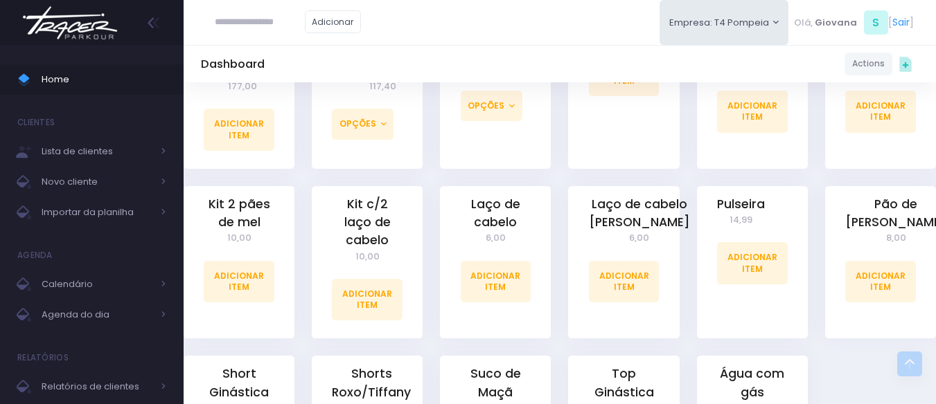
scroll to position [970, 0]
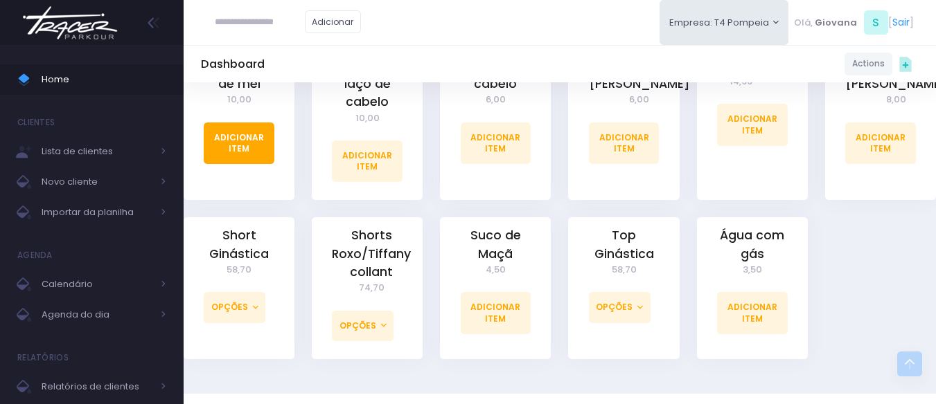
click at [232, 133] on link "Adicionar Item" at bounding box center [239, 144] width 71 height 42
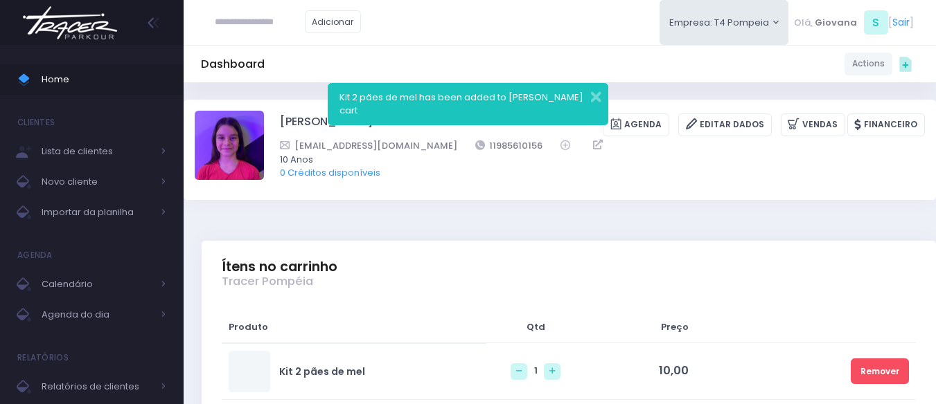
scroll to position [208, 0]
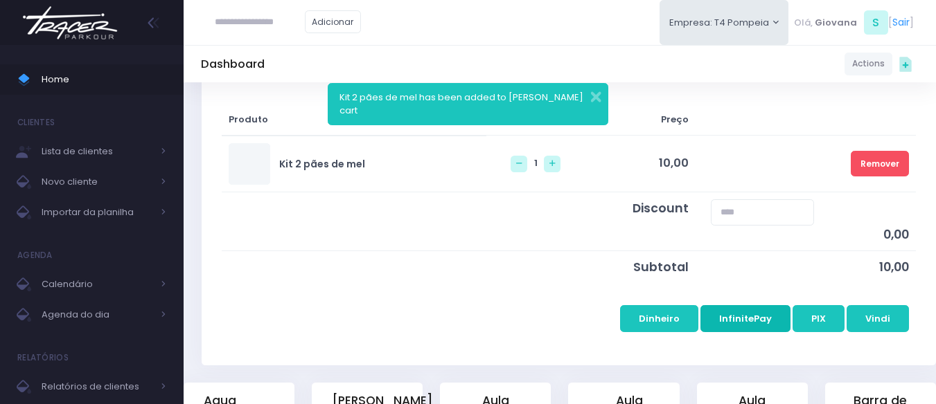
click at [734, 323] on button "InfinitePay" at bounding box center [745, 318] width 90 height 26
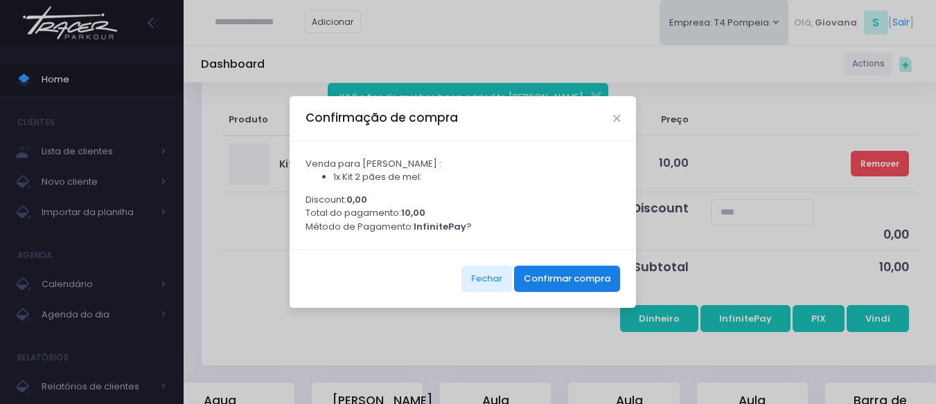
click at [543, 282] on button "Confirmar compra" at bounding box center [567, 279] width 106 height 26
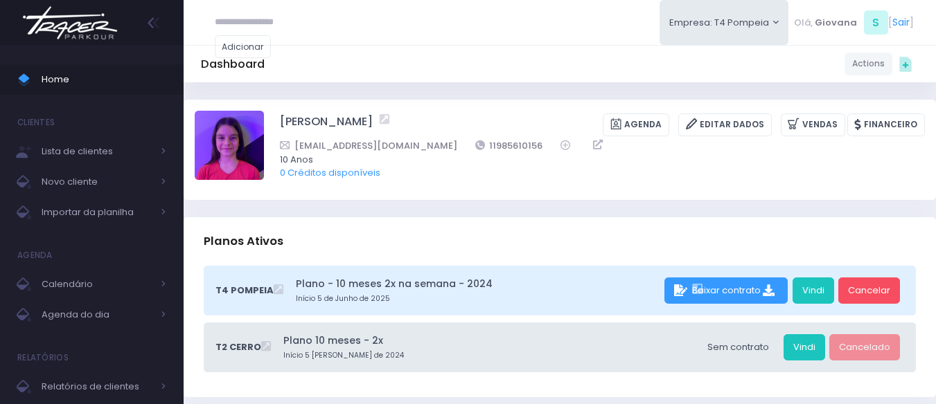
click at [69, 82] on span "Home" at bounding box center [104, 80] width 125 height 18
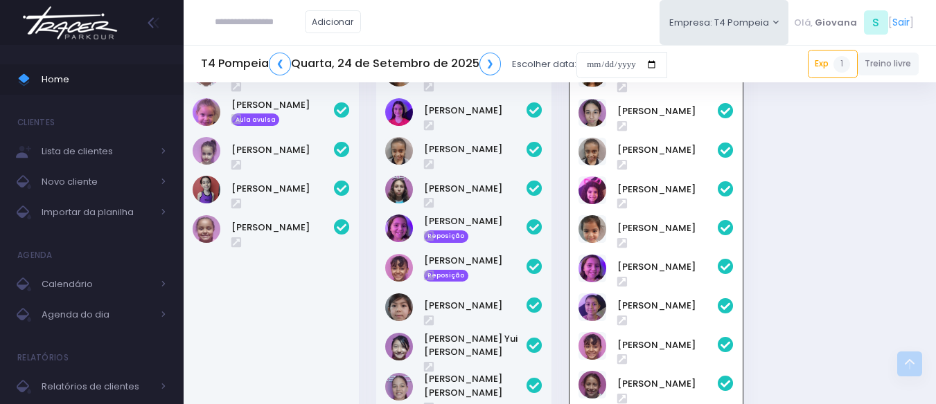
scroll to position [705, 0]
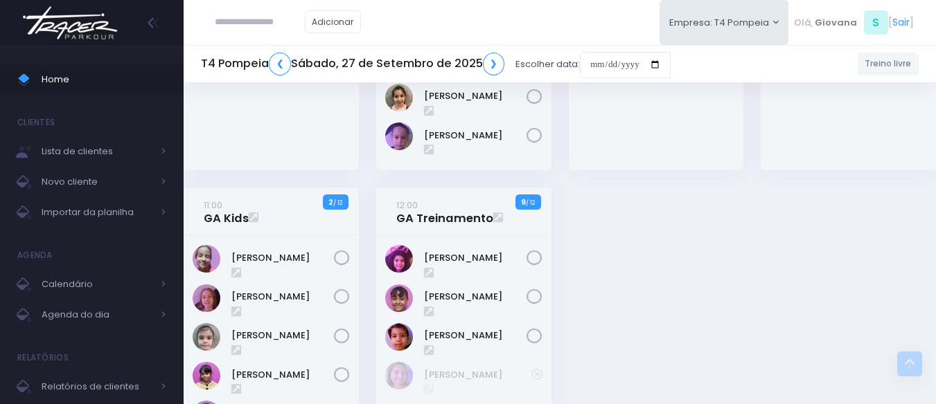
scroll to position [277, 0]
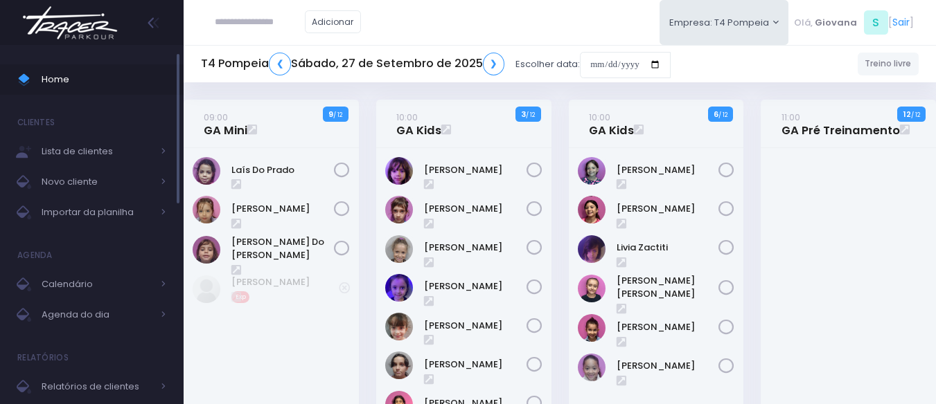
click at [117, 78] on span "Home" at bounding box center [104, 80] width 125 height 18
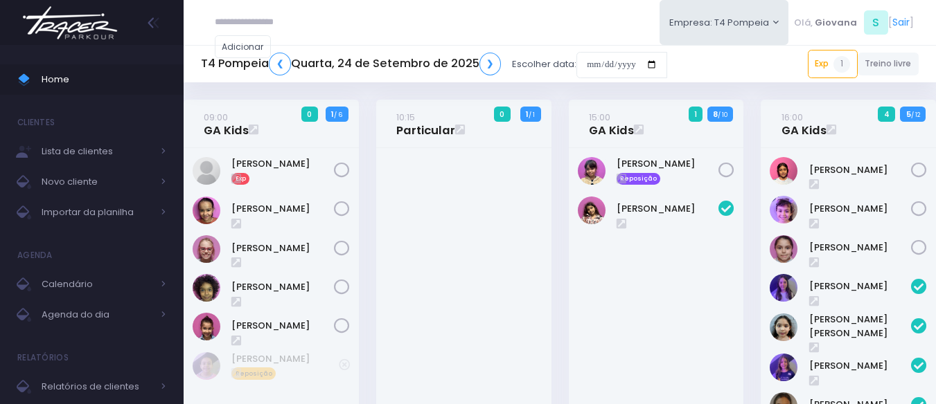
scroll to position [495, 0]
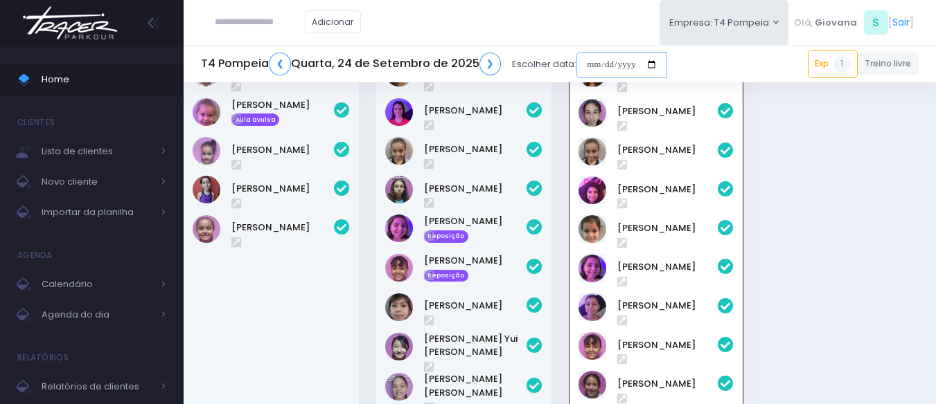
click at [618, 67] on input "date" at bounding box center [621, 65] width 91 height 26
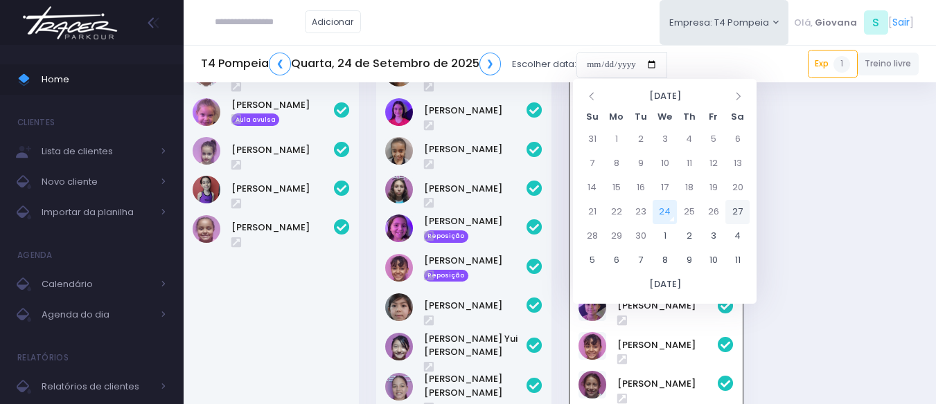
click at [743, 211] on td "27" at bounding box center [737, 212] width 24 height 24
type input "**********"
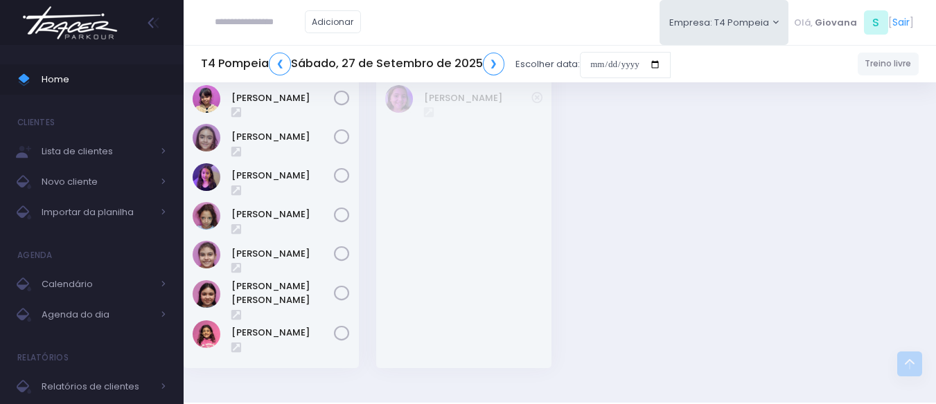
scroll to position [485, 0]
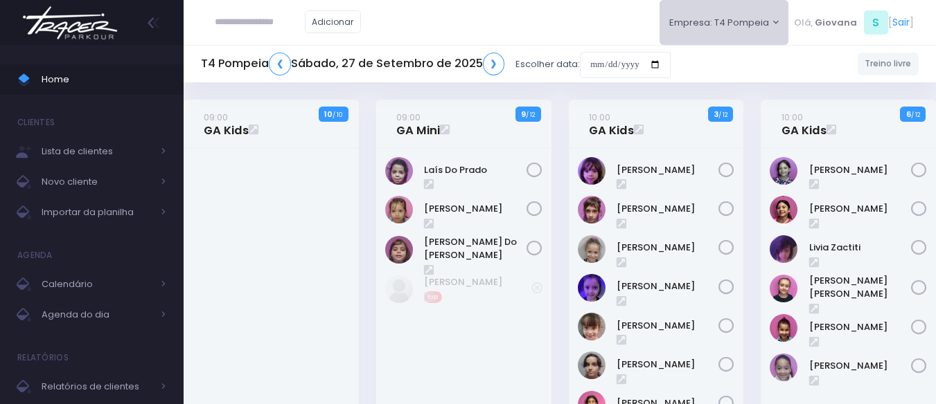
click at [704, 20] on button "Empresa: T4 Pompeia" at bounding box center [724, 22] width 130 height 45
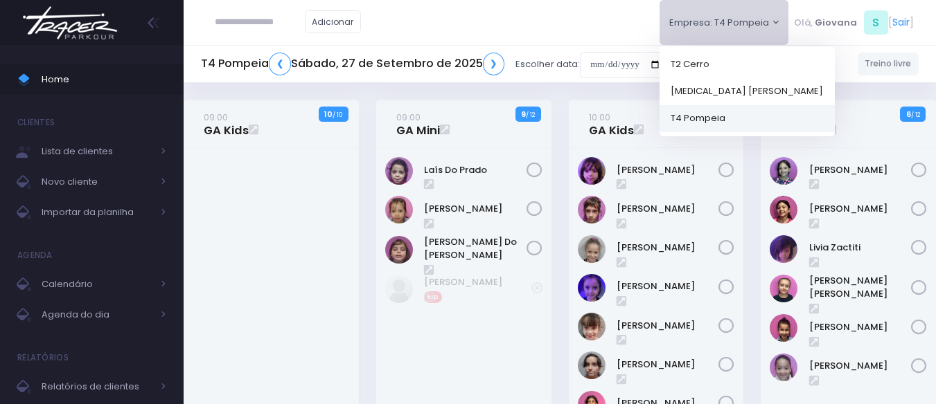
click at [708, 119] on link "T4 Pompeia" at bounding box center [746, 118] width 175 height 27
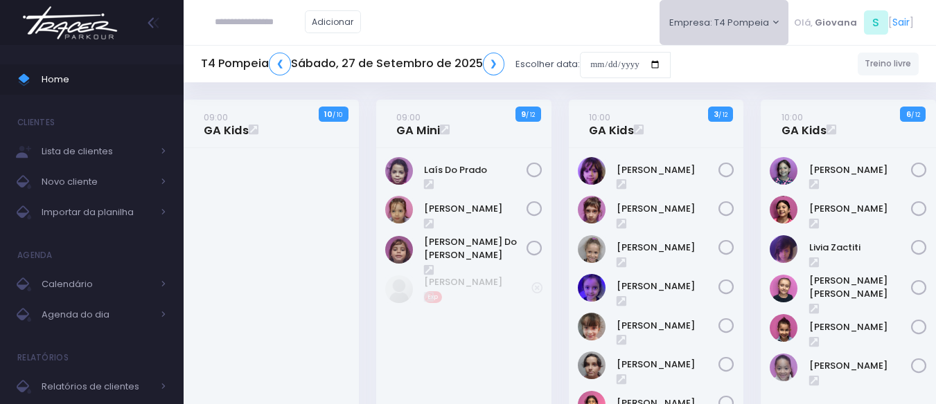
click at [715, 16] on button "Empresa: T4 Pompeia" at bounding box center [724, 22] width 130 height 45
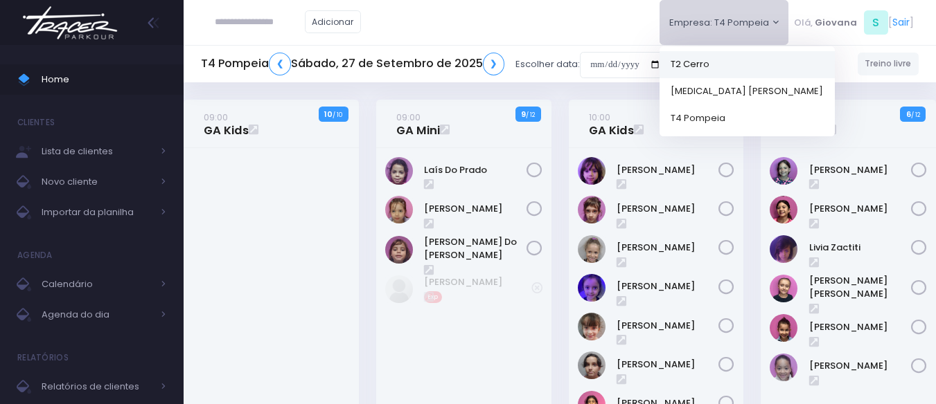
click at [708, 64] on link "T2 Cerro" at bounding box center [746, 64] width 175 height 27
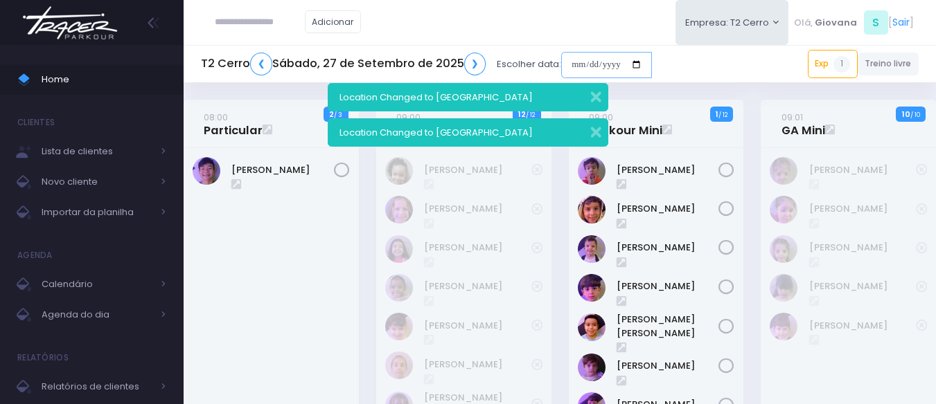
click at [613, 69] on input "date" at bounding box center [606, 65] width 91 height 26
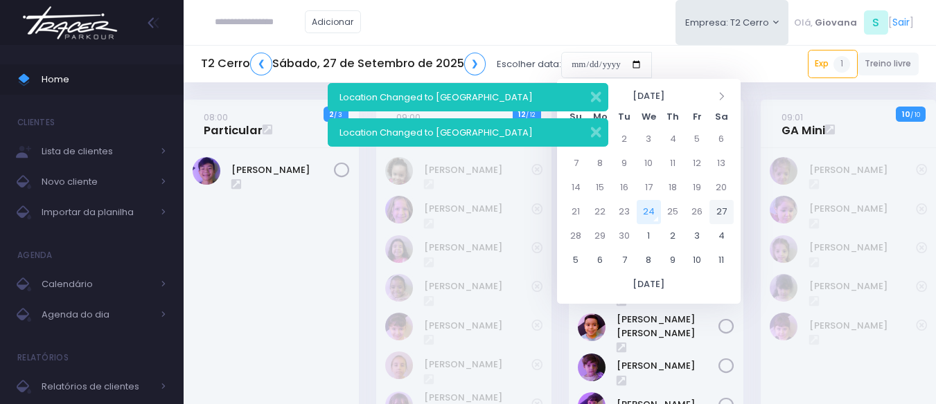
click at [720, 216] on td "27" at bounding box center [721, 212] width 24 height 24
type input "**********"
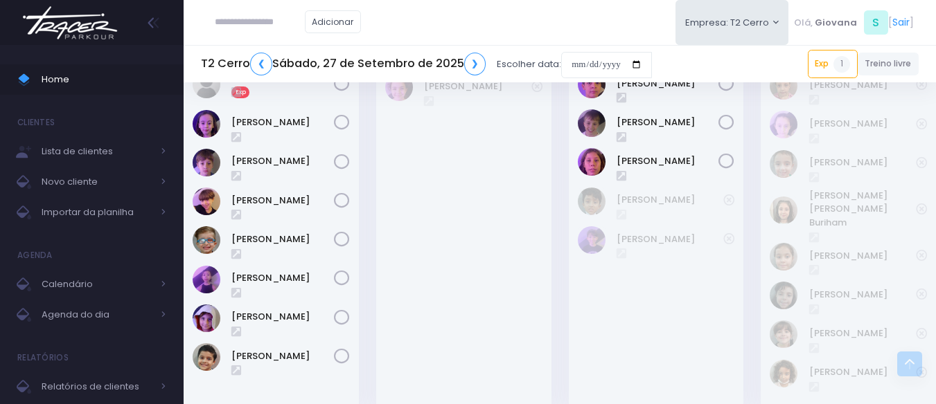
scroll to position [1385, 0]
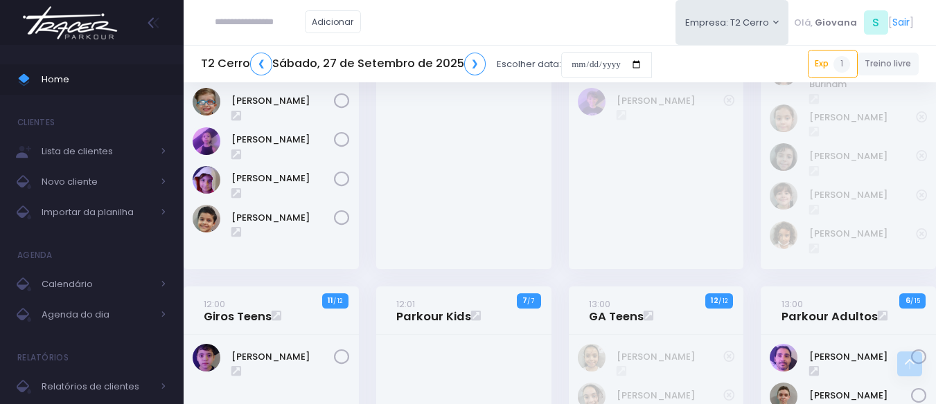
click at [560, 240] on div "12:00 Parkour Teens 1 / 8" at bounding box center [656, 3] width 193 height 568
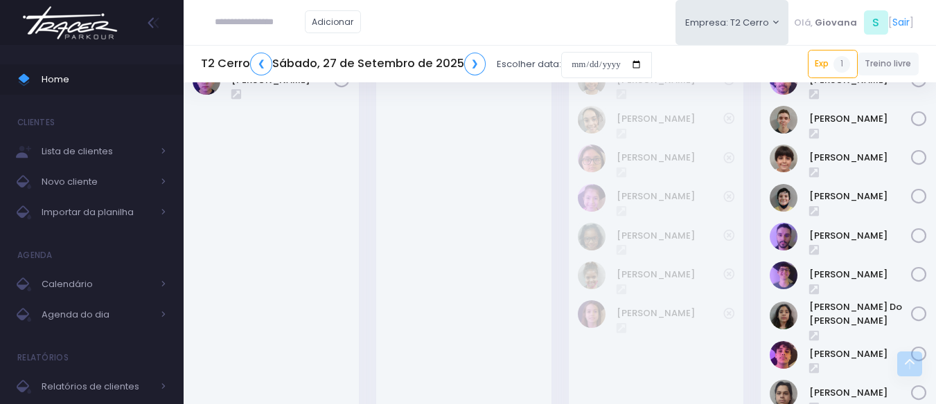
scroll to position [1455, 0]
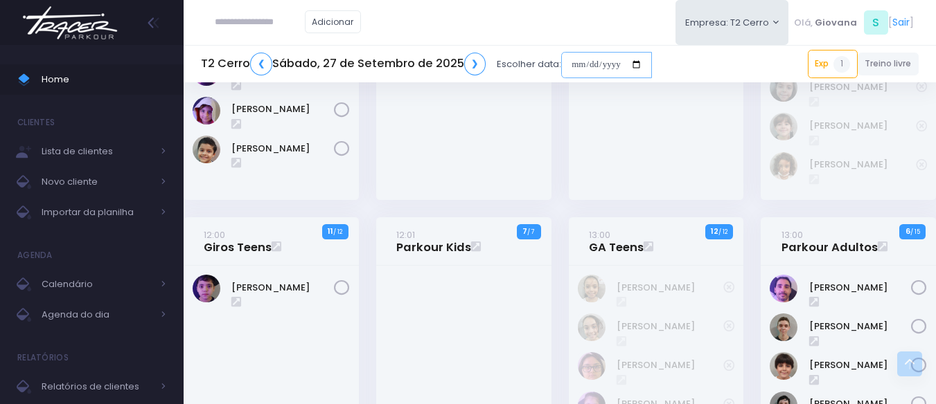
click at [573, 68] on input "date" at bounding box center [606, 65] width 91 height 26
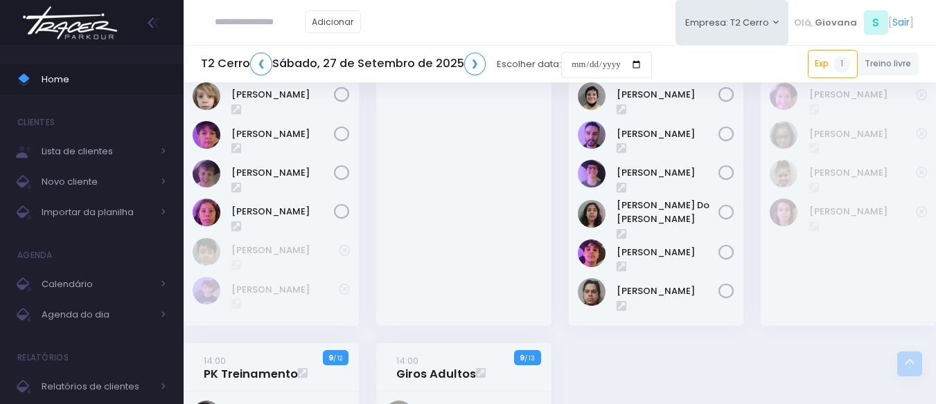
scroll to position [1487, 0]
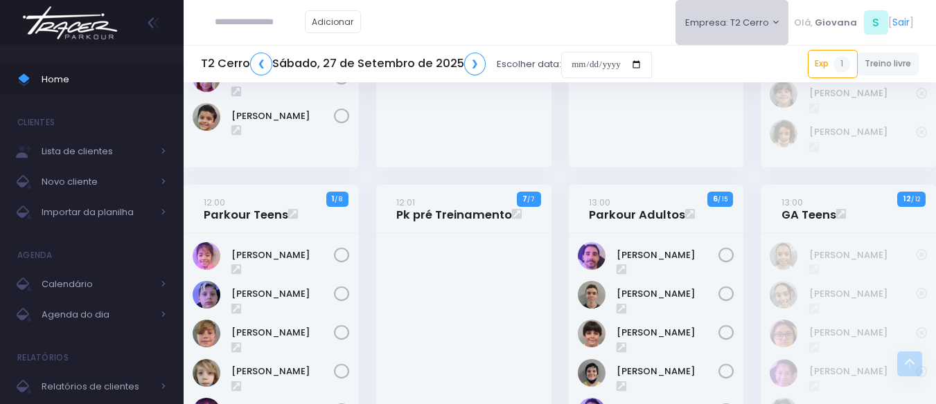
click at [722, 36] on button "Empresa: T2 Cerro" at bounding box center [732, 22] width 114 height 45
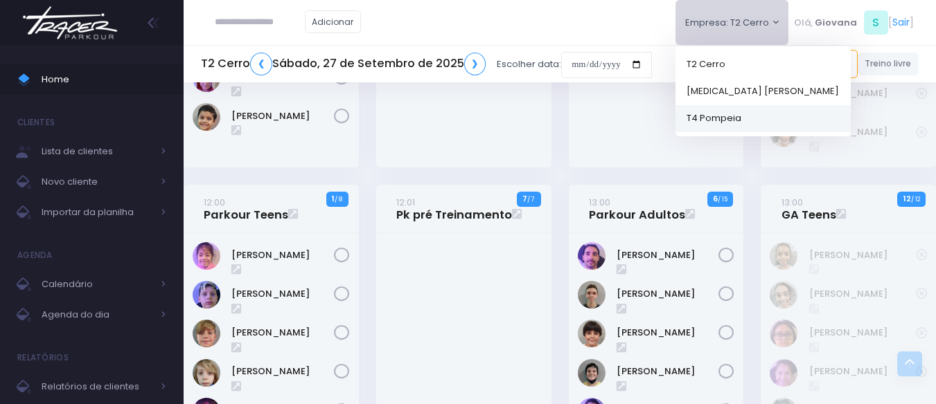
click at [720, 124] on link "T4 Pompeia" at bounding box center [762, 118] width 175 height 27
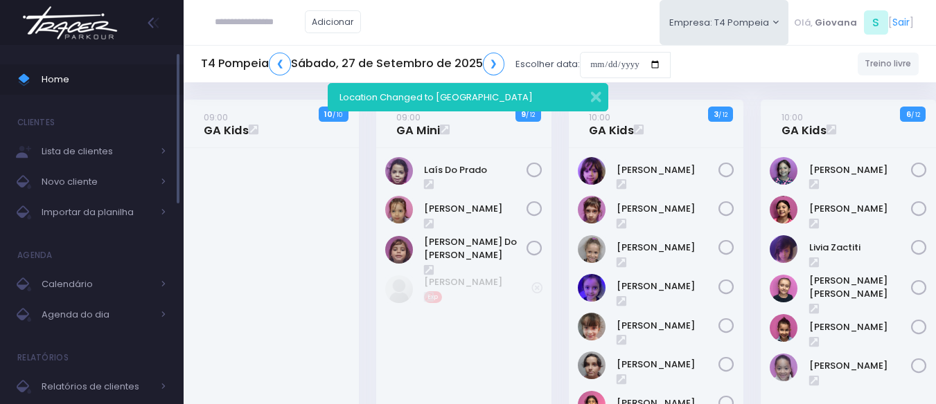
click at [92, 82] on span "Home" at bounding box center [104, 80] width 125 height 18
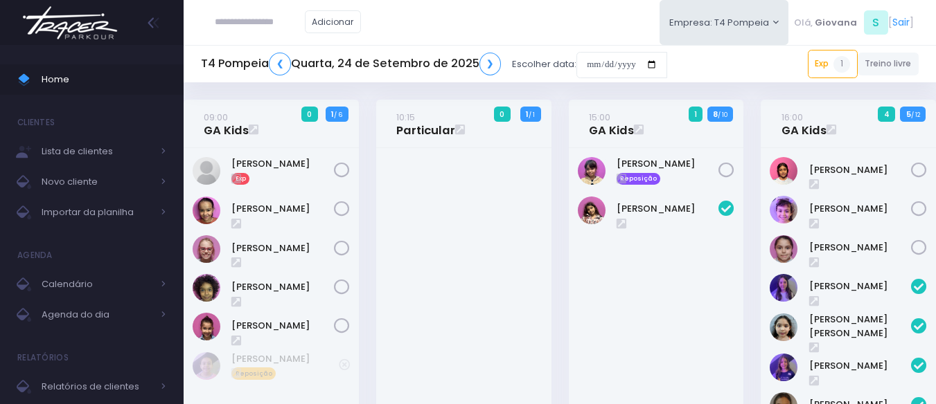
scroll to position [495, 0]
